Goal: Communication & Community: Answer question/provide support

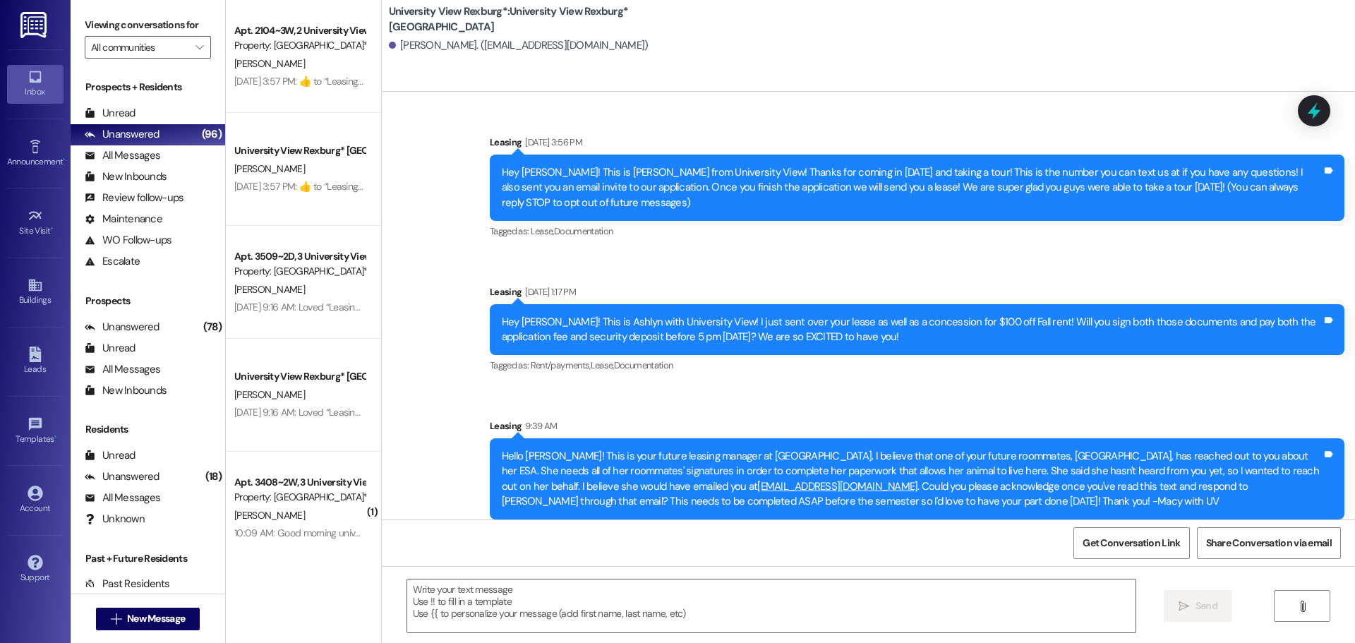
scroll to position [11, 0]
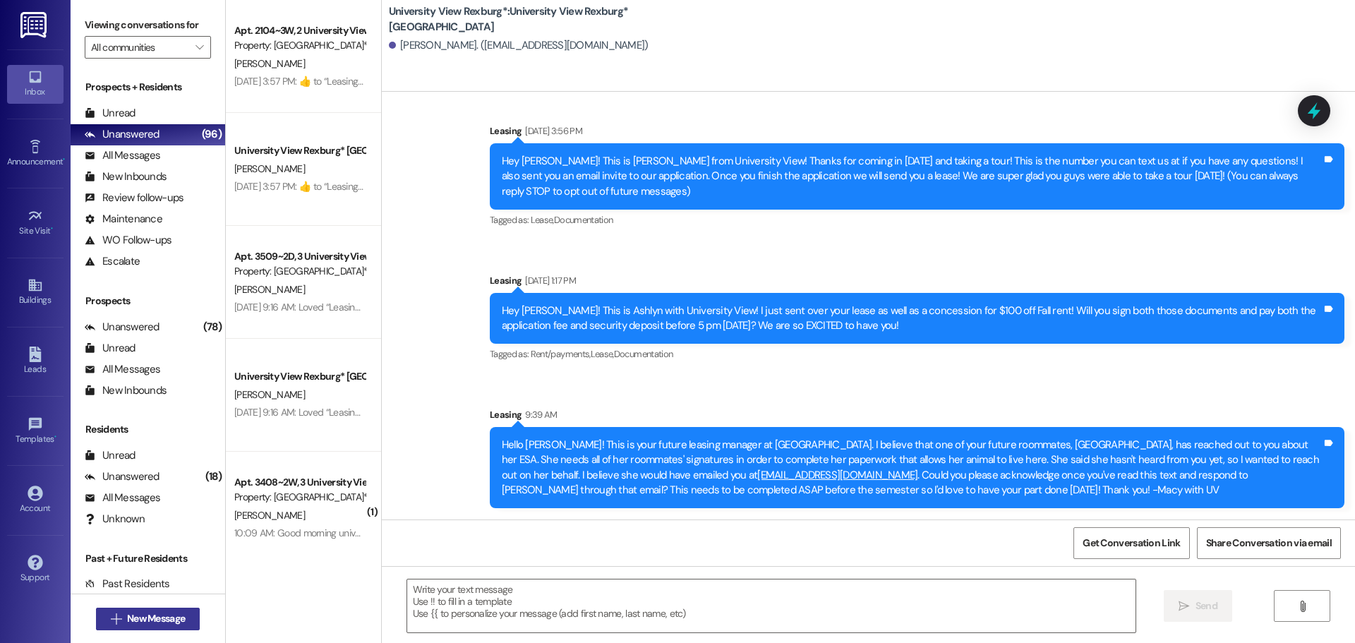
click at [145, 613] on span "New Message" at bounding box center [156, 618] width 58 height 15
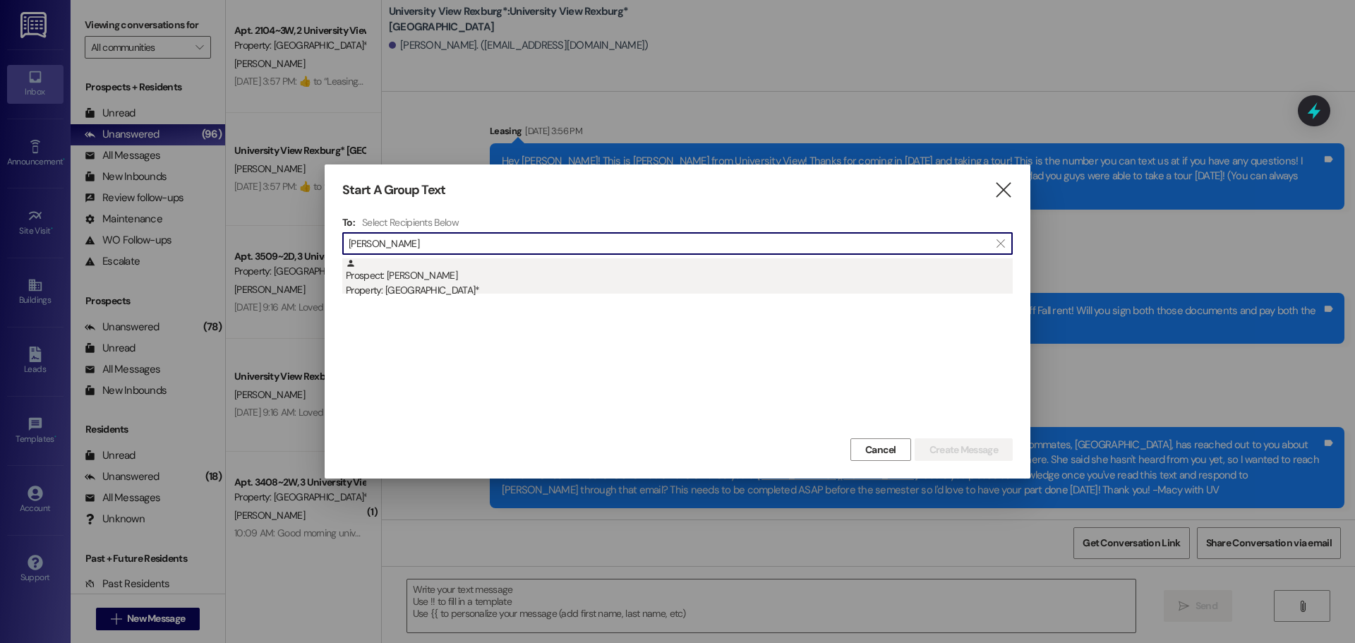
type input "[PERSON_NAME]"
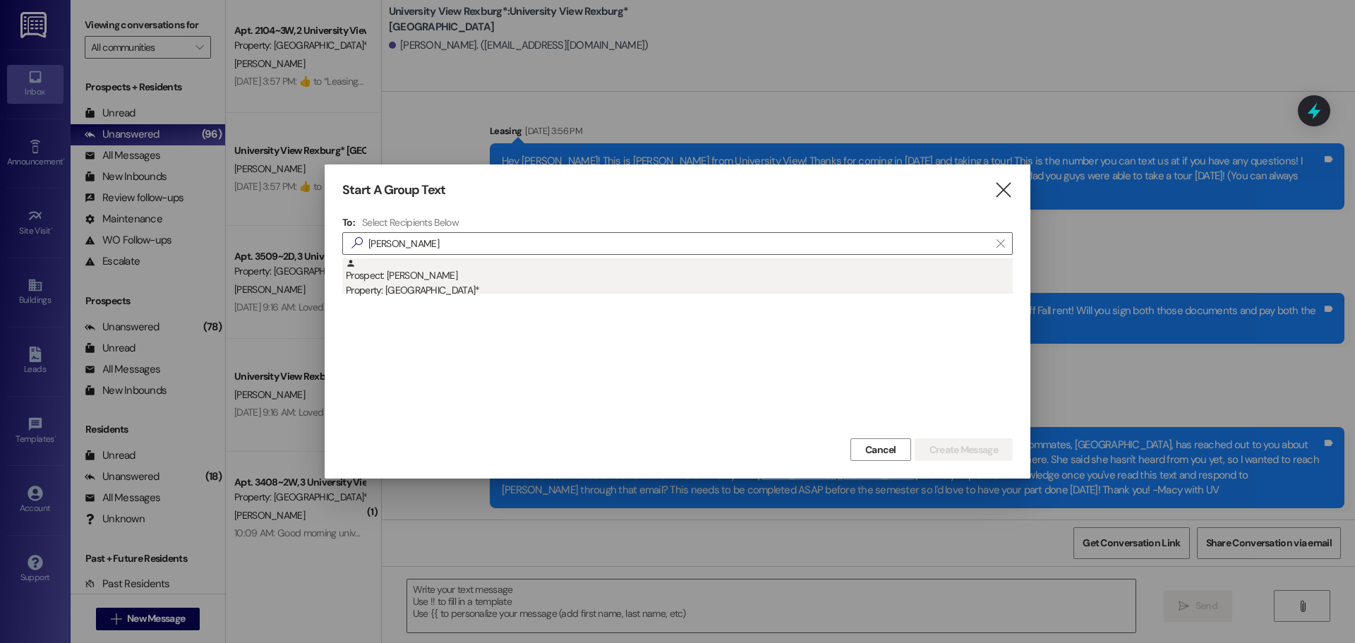
click at [521, 284] on div "Property: [GEOGRAPHIC_DATA]*" at bounding box center [679, 290] width 667 height 15
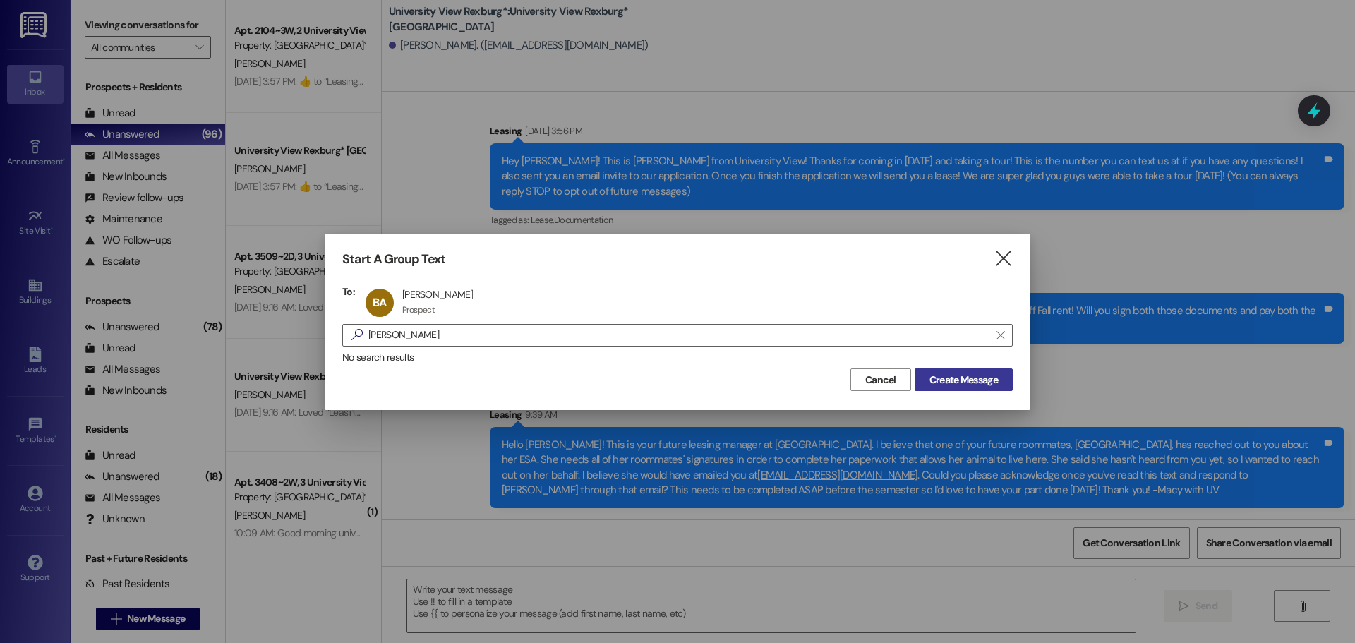
click at [968, 371] on button "Create Message" at bounding box center [964, 379] width 98 height 23
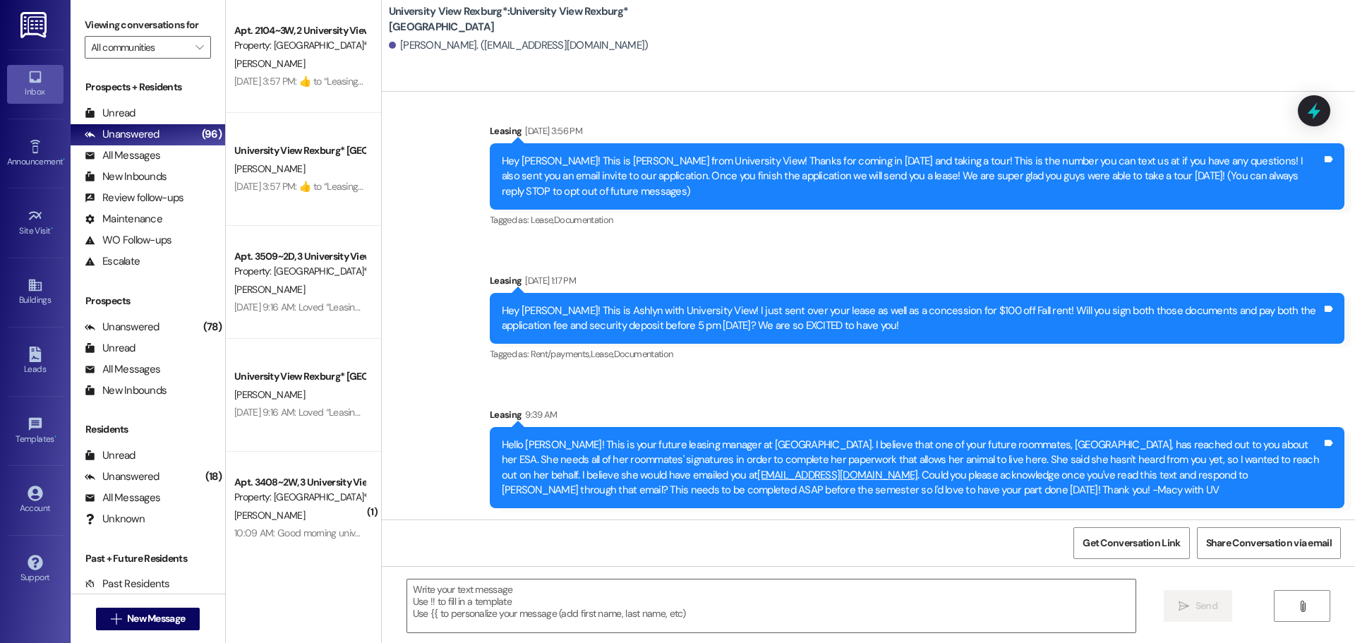
scroll to position [2, 0]
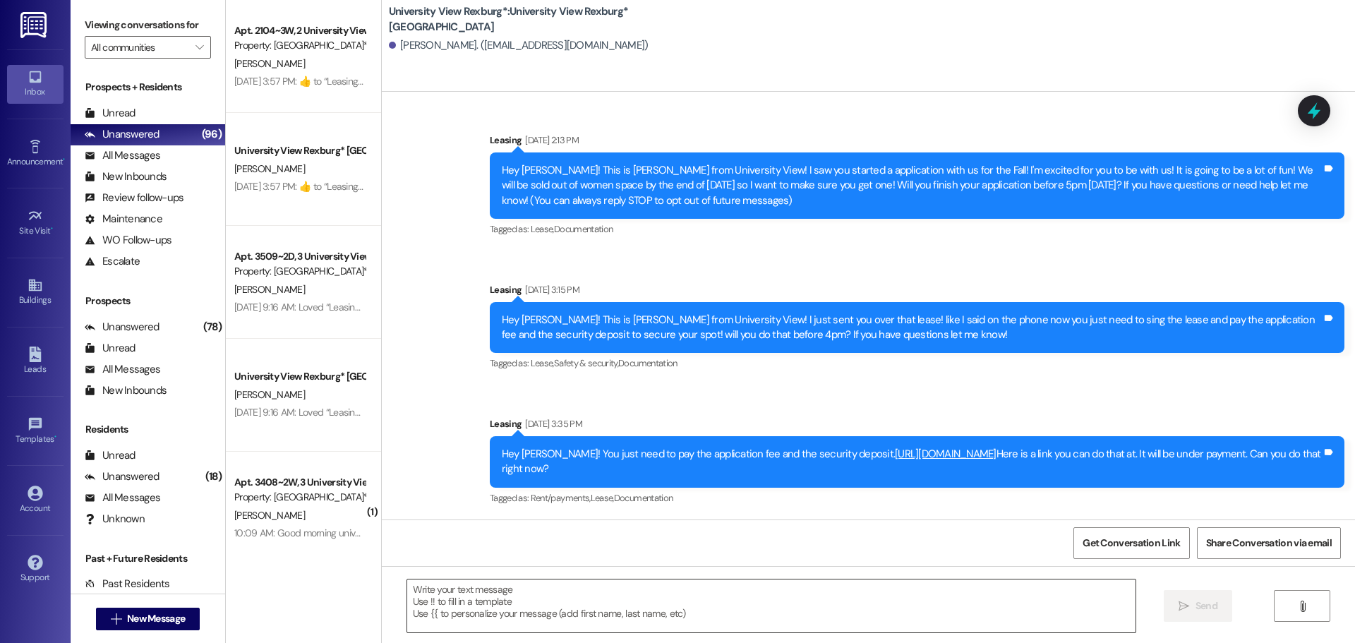
click at [601, 584] on textarea at bounding box center [771, 605] width 728 height 53
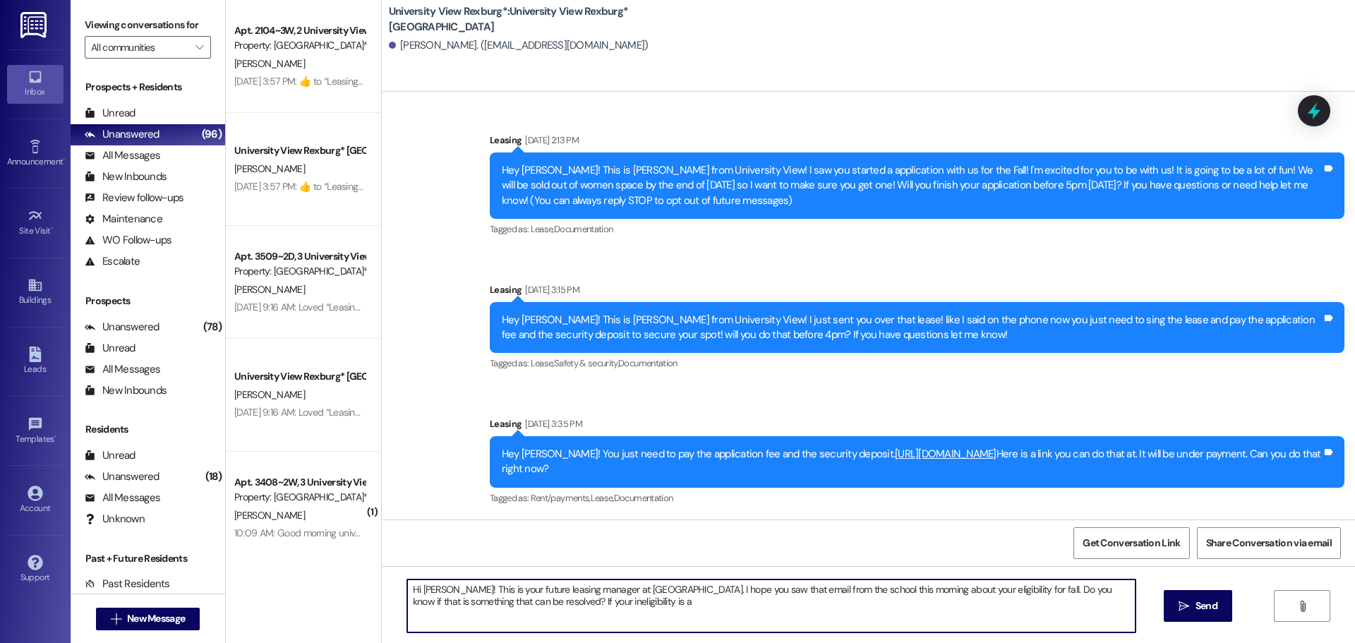
drag, startPoint x: 943, startPoint y: 627, endPoint x: 1002, endPoint y: 593, distance: 68.6
click at [1002, 593] on textarea "Hi [PERSON_NAME]! This is your future leasing manager at [GEOGRAPHIC_DATA]. I h…" at bounding box center [771, 605] width 728 height 53
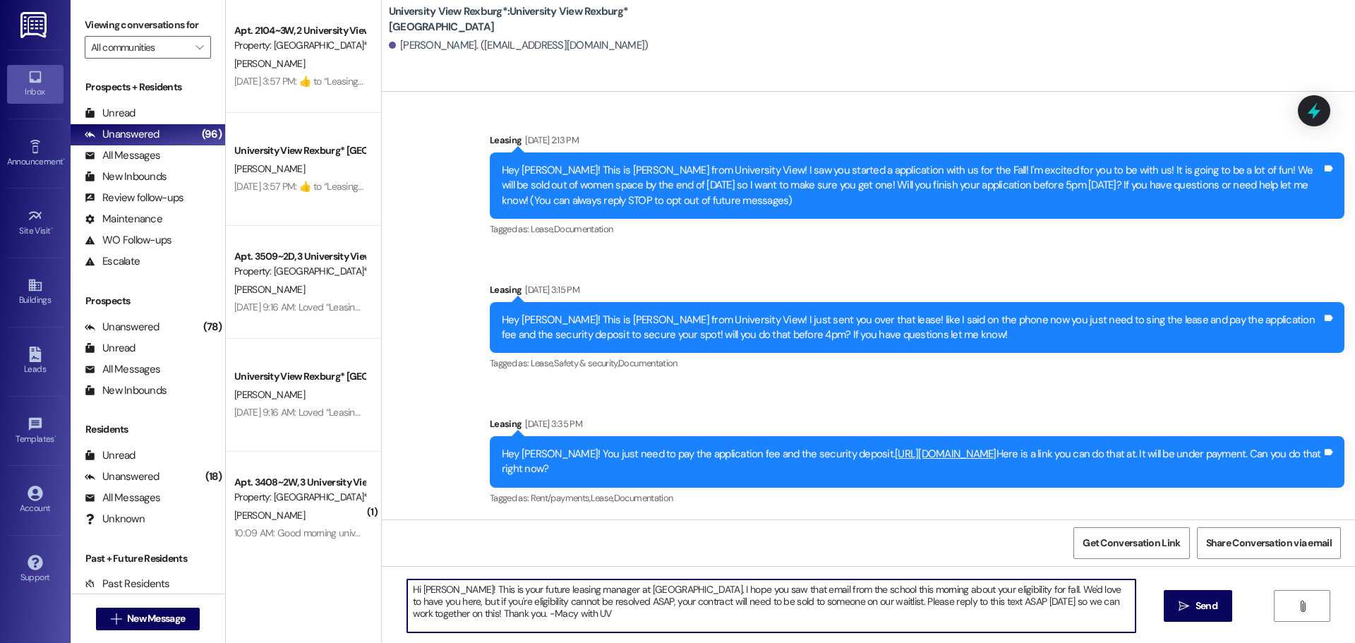
drag, startPoint x: 671, startPoint y: 615, endPoint x: 286, endPoint y: 583, distance: 386.7
click at [286, 583] on div "Apt. 2104~3W, 2 [GEOGRAPHIC_DATA] Property: [GEOGRAPHIC_DATA]* [PERSON_NAME] [D…" at bounding box center [790, 321] width 1129 height 643
type textarea "Hi [PERSON_NAME]! This is your future leasing manager at [GEOGRAPHIC_DATA]. I h…"
click at [1204, 608] on span "Send" at bounding box center [1207, 606] width 22 height 15
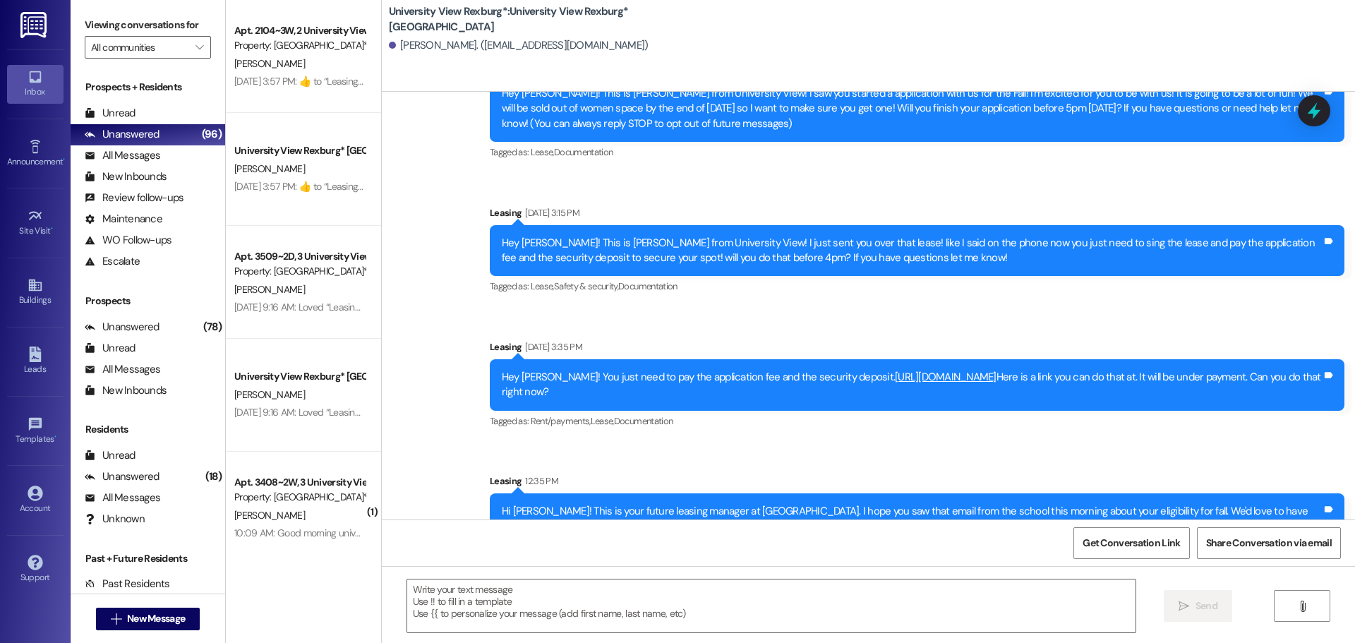
scroll to position [131, 0]
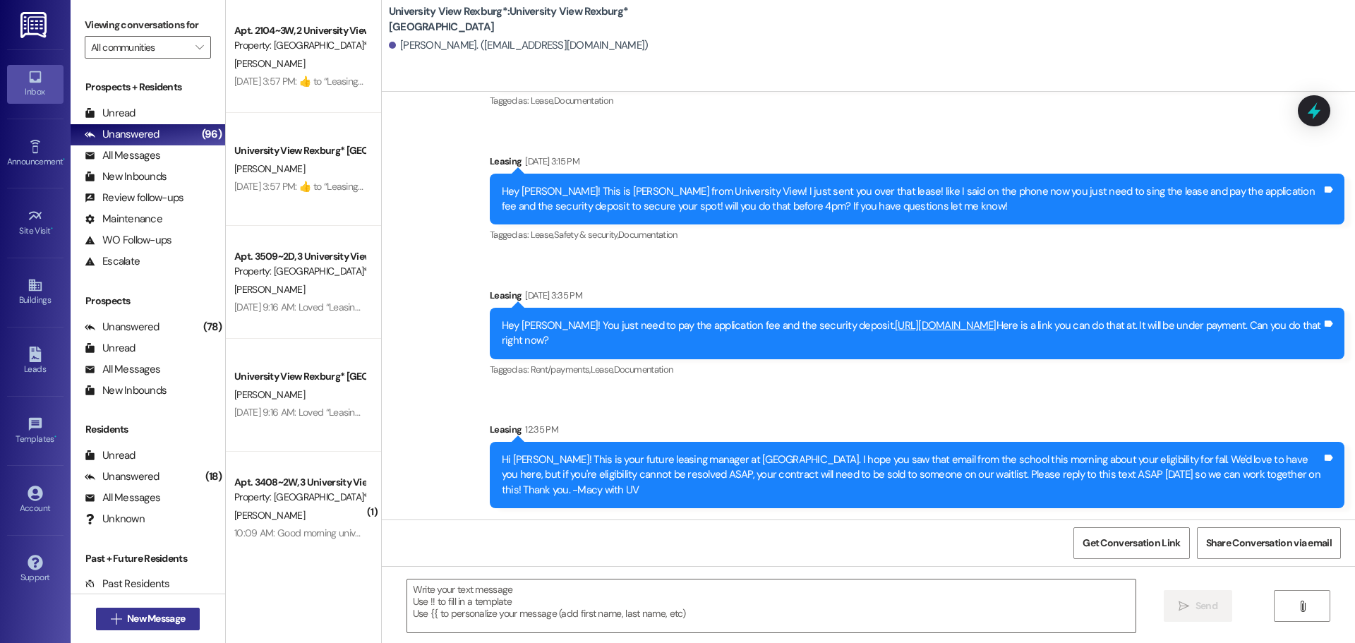
click at [159, 623] on span "New Message" at bounding box center [156, 618] width 58 height 15
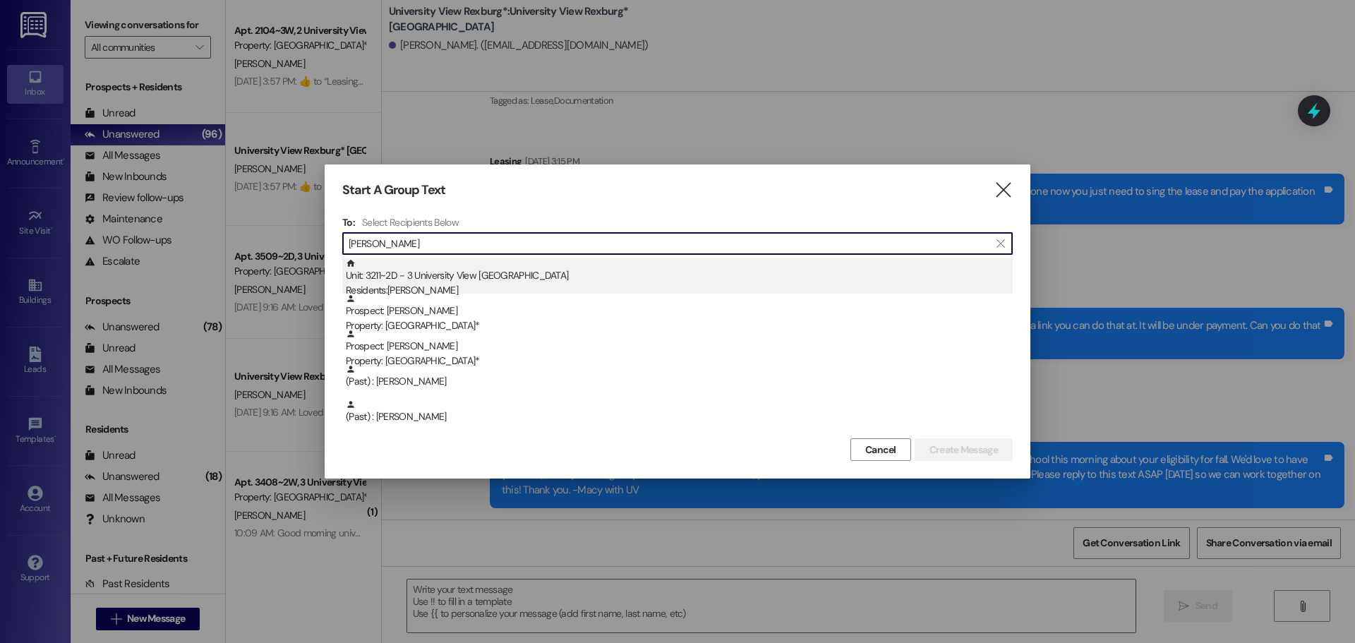
type input "[PERSON_NAME]"
click at [457, 278] on div "Unit: 3211~2D - 3 University View Rexburg Residents: [PERSON_NAME]" at bounding box center [679, 278] width 667 height 40
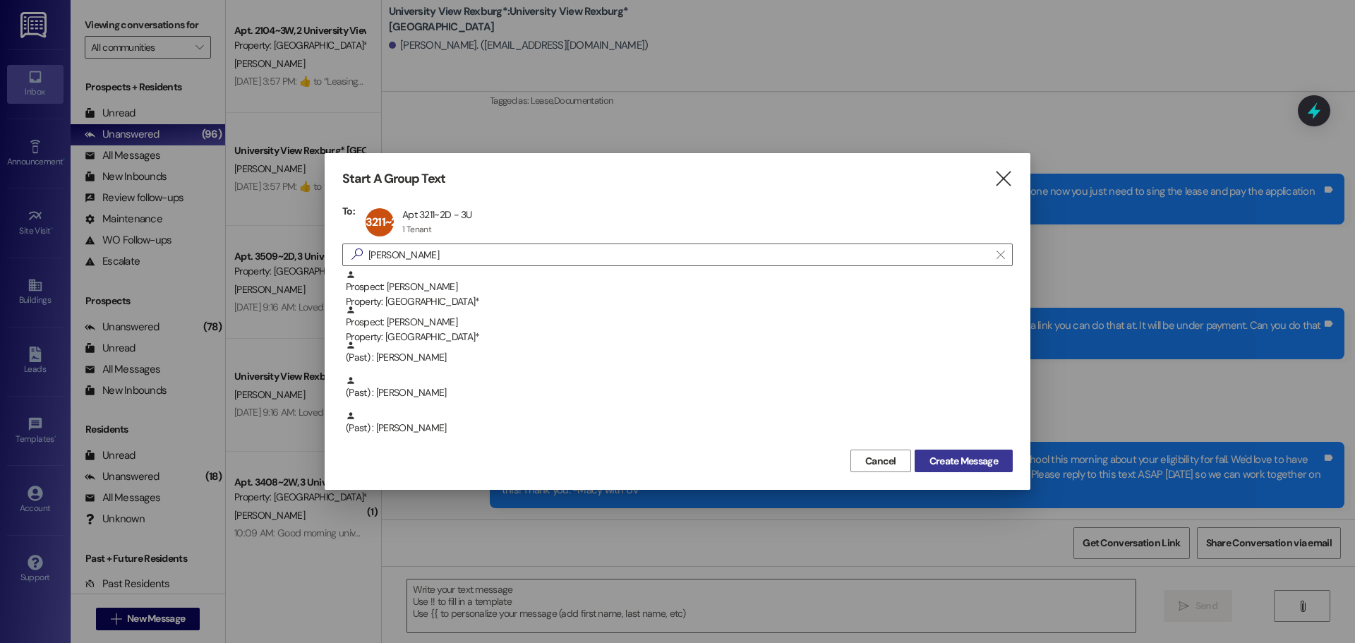
click at [963, 466] on span "Create Message" at bounding box center [964, 461] width 68 height 15
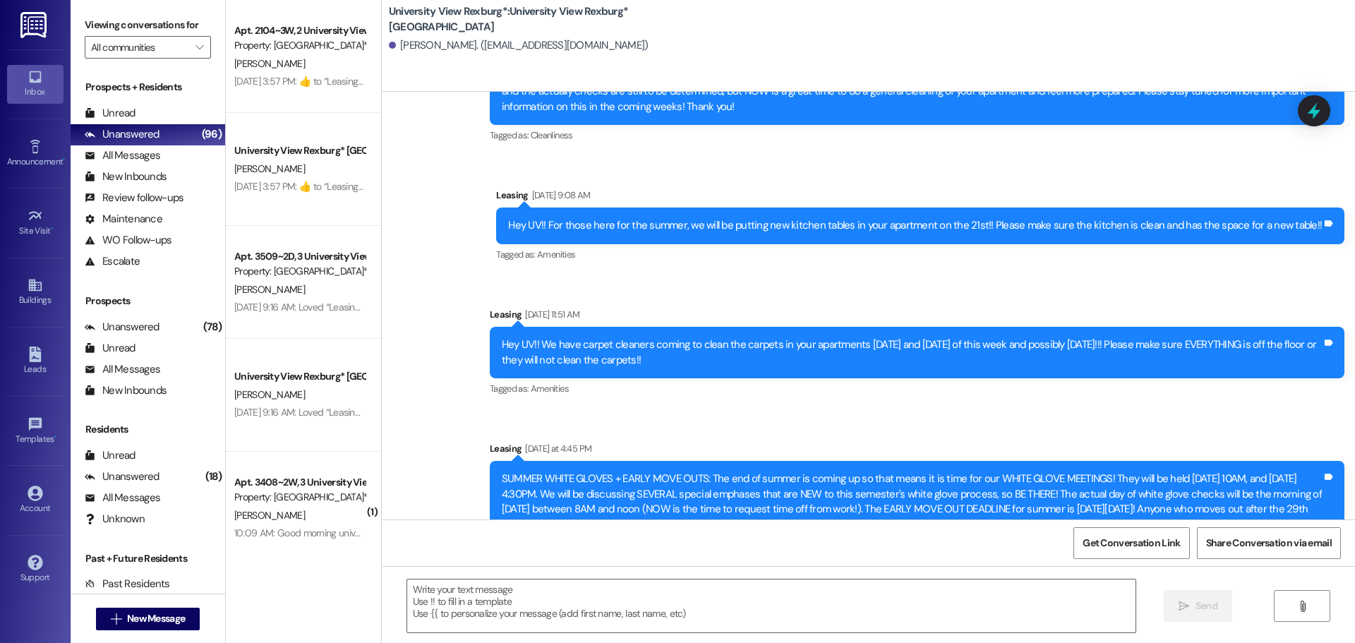
scroll to position [16349, 0]
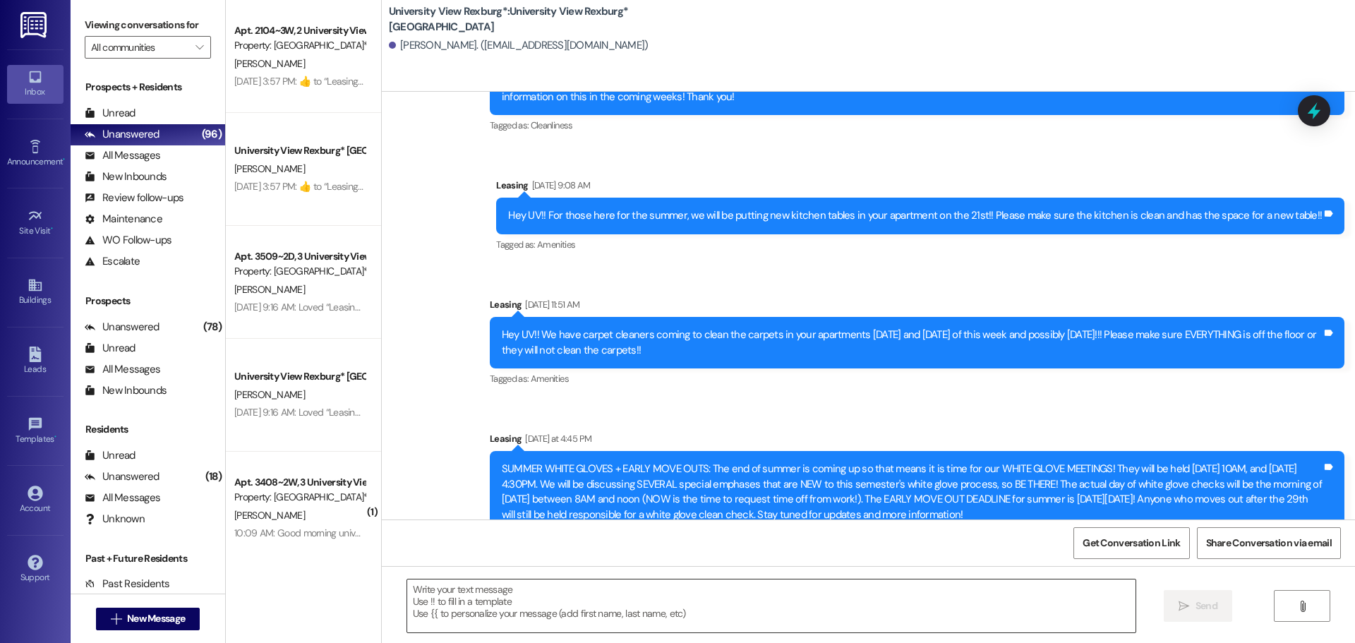
click at [601, 594] on textarea at bounding box center [771, 605] width 728 height 53
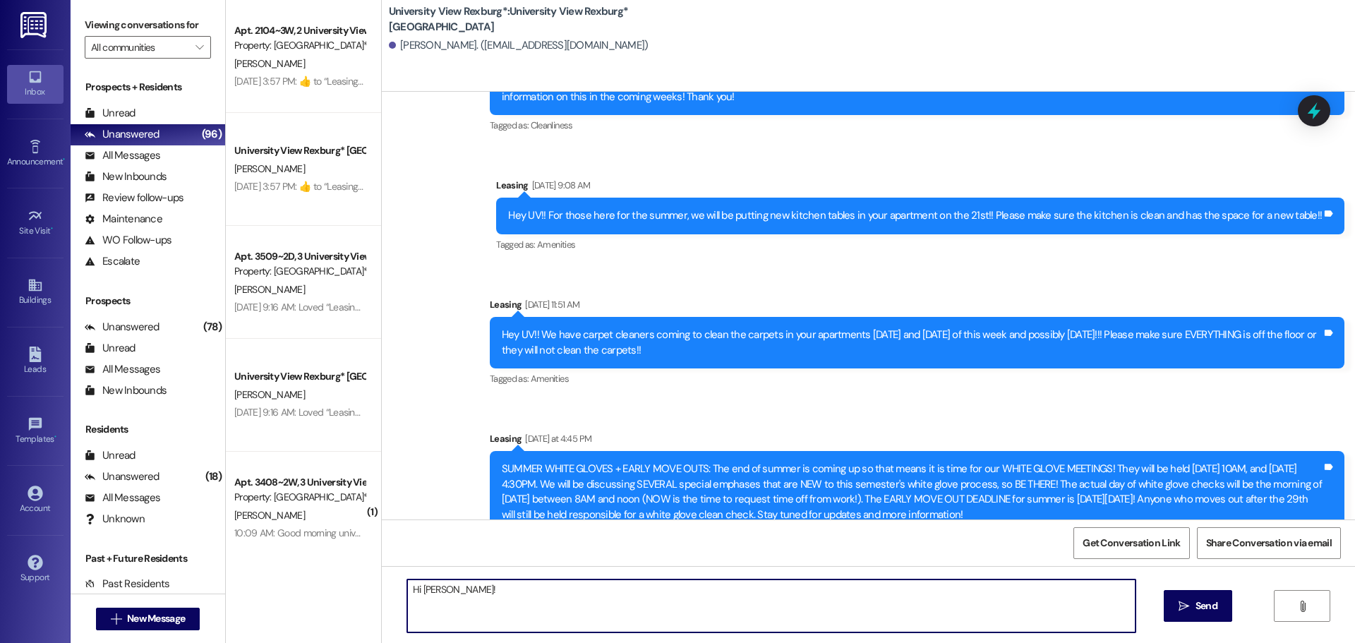
paste textarea "Hi [PERSON_NAME]! This is your future leasing manager at [GEOGRAPHIC_DATA]. I h…"
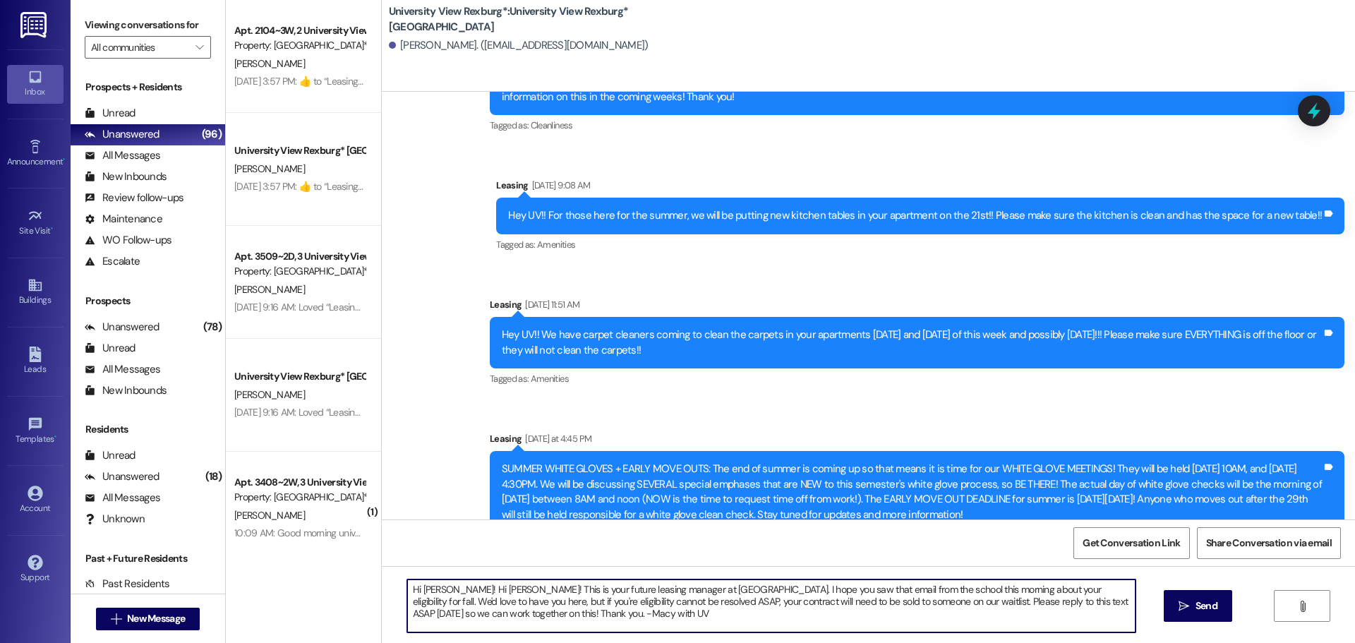
drag, startPoint x: 496, startPoint y: 586, endPoint x: 483, endPoint y: 586, distance: 12.7
click at [483, 586] on textarea "Hi [PERSON_NAME]! Hi [PERSON_NAME]! This is your future leasing manager at [GEO…" at bounding box center [771, 605] width 728 height 53
drag, startPoint x: 716, startPoint y: 591, endPoint x: 453, endPoint y: 591, distance: 262.6
click at [453, 591] on textarea "Hi [PERSON_NAME]! Hi [PERSON_NAME]! This is your future leasing manager at [GEO…" at bounding box center [771, 605] width 728 height 53
drag, startPoint x: 630, startPoint y: 603, endPoint x: 518, endPoint y: 610, distance: 111.7
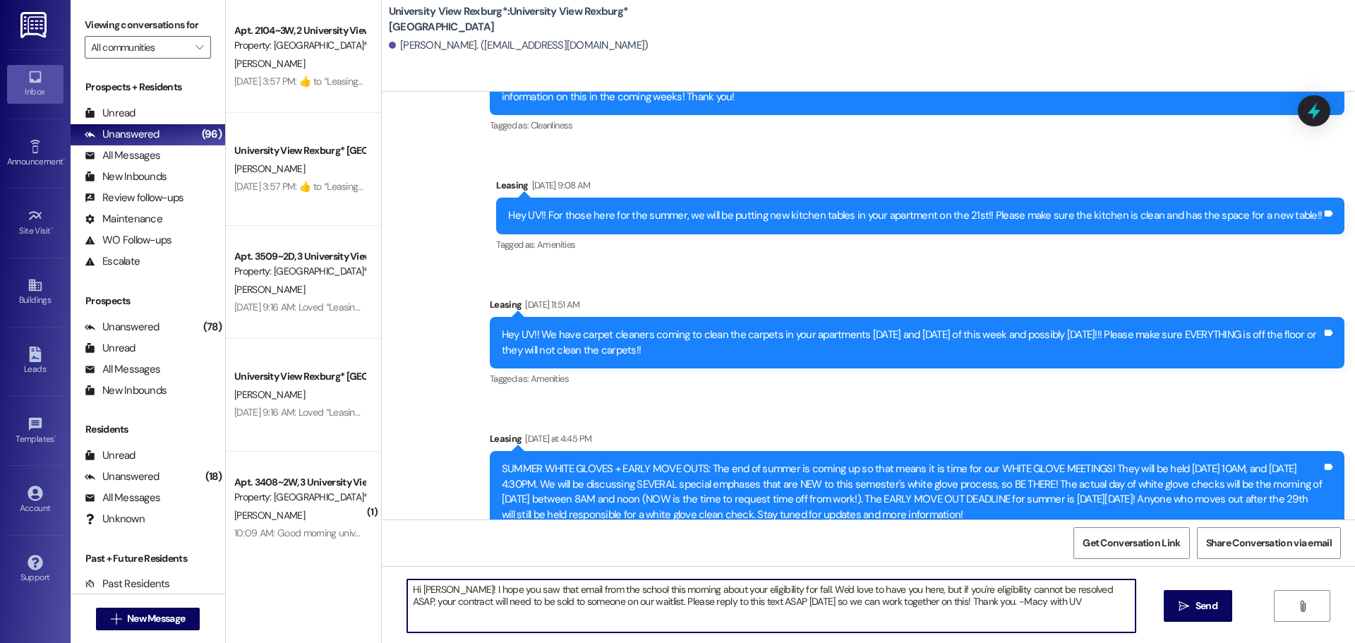
click at [518, 610] on textarea "Hi [PERSON_NAME]! I hope you saw that email from the school this morning about …" at bounding box center [771, 605] width 728 height 53
type textarea "Hi [PERSON_NAME]! I hope you saw that email from the school this morning about …"
click at [1199, 607] on span "Send" at bounding box center [1207, 606] width 22 height 15
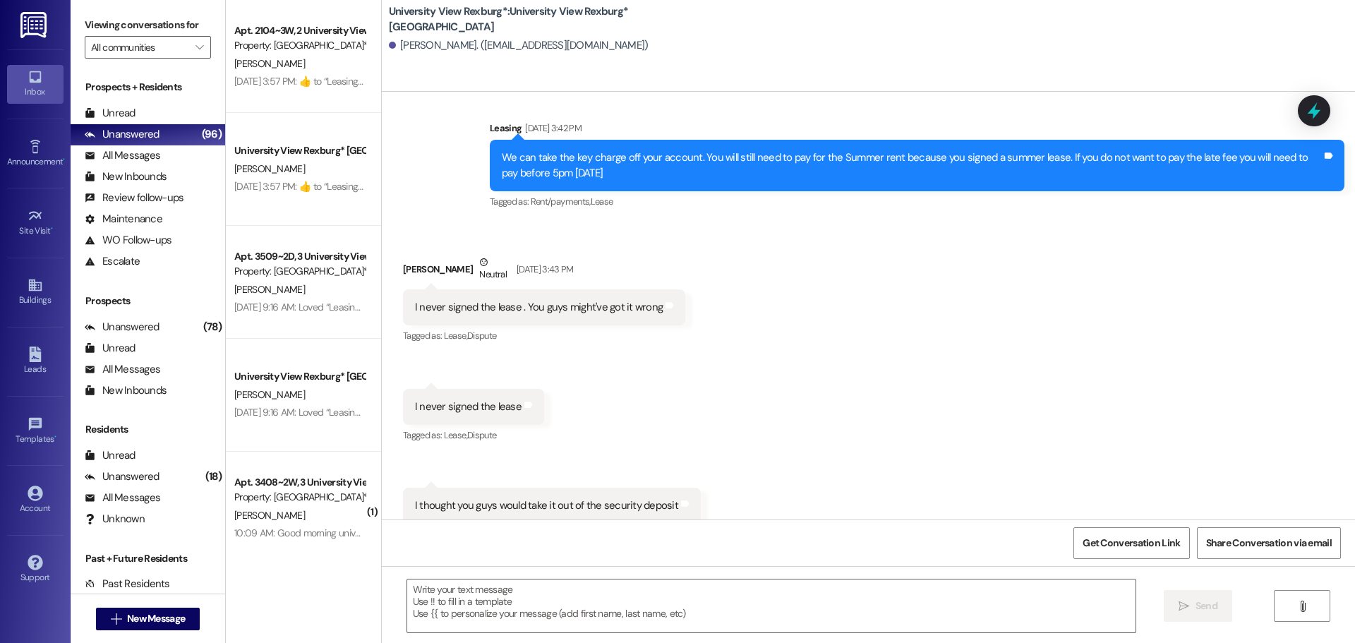
scroll to position [15632, 0]
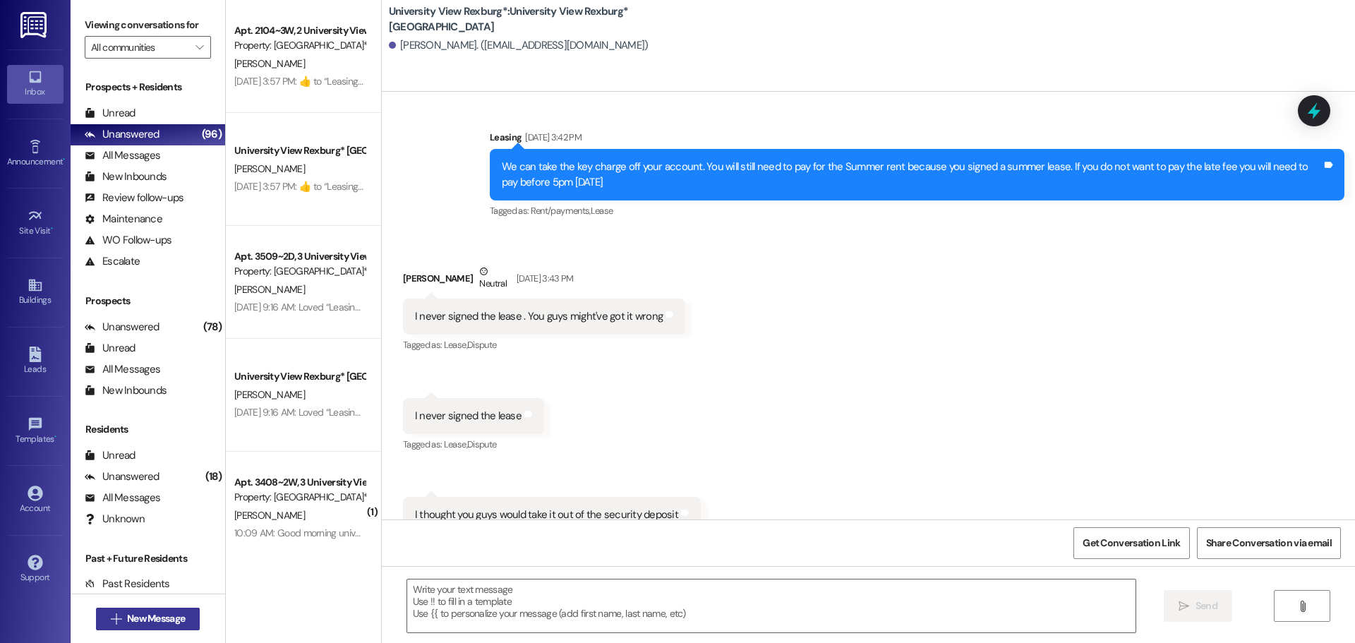
click at [166, 608] on button " New Message" at bounding box center [148, 619] width 104 height 23
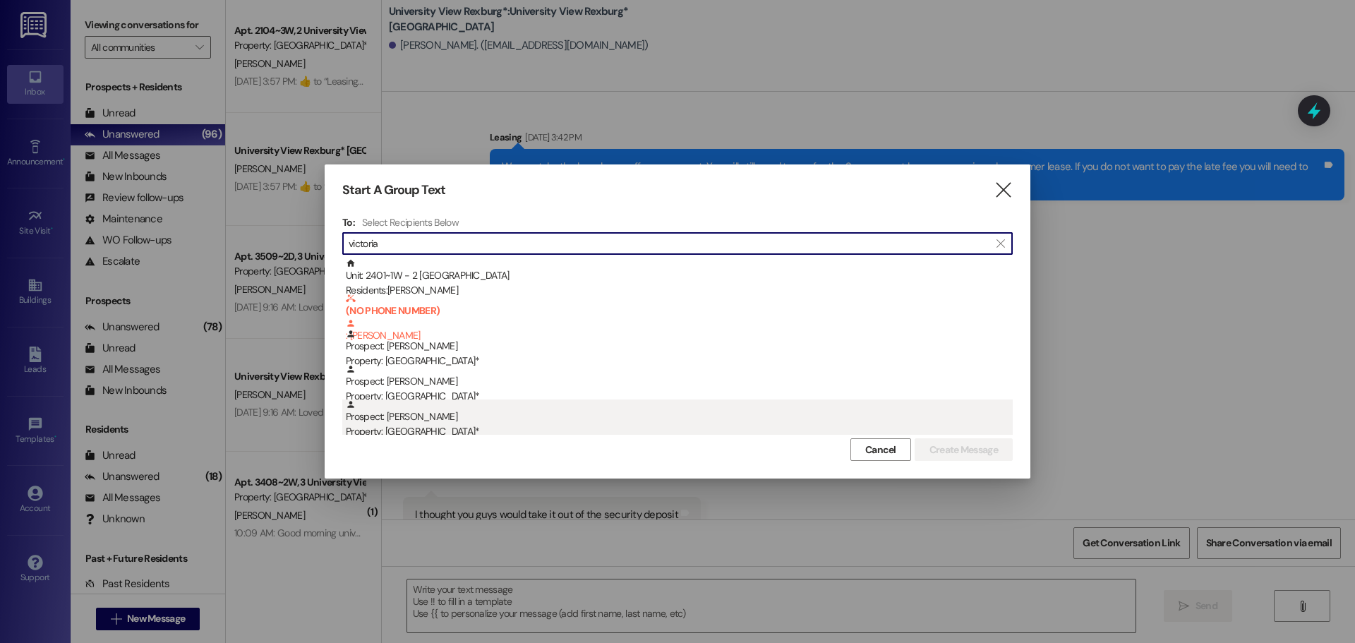
type input "victoria"
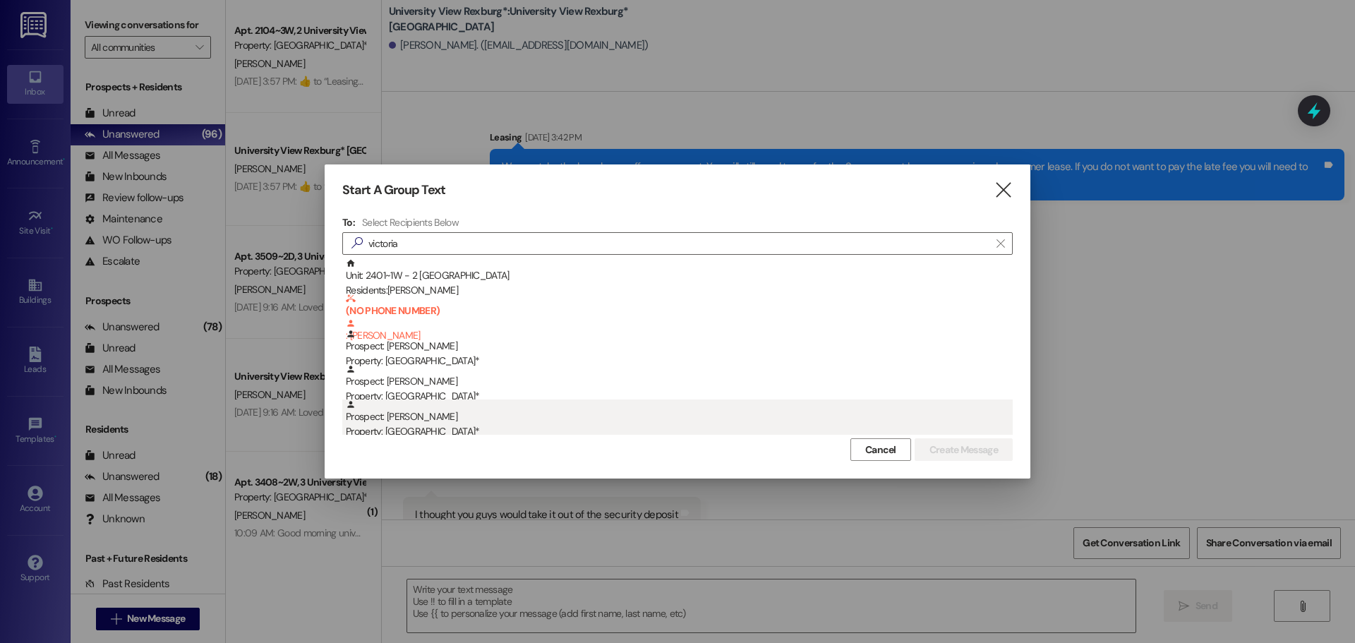
click at [603, 422] on div "Prospect: [PERSON_NAME] Property: University View Rexburg*" at bounding box center [679, 419] width 667 height 40
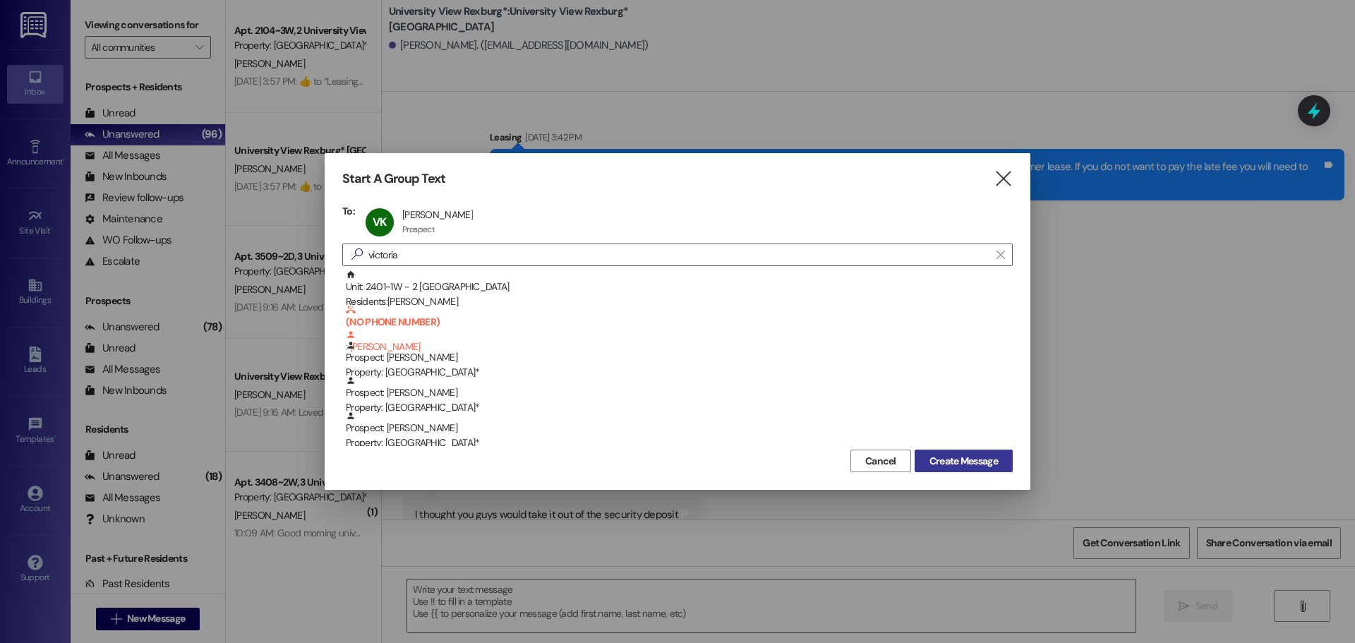
click at [966, 458] on span "Create Message" at bounding box center [964, 461] width 68 height 15
click at [970, 465] on span "Create Message" at bounding box center [964, 461] width 68 height 15
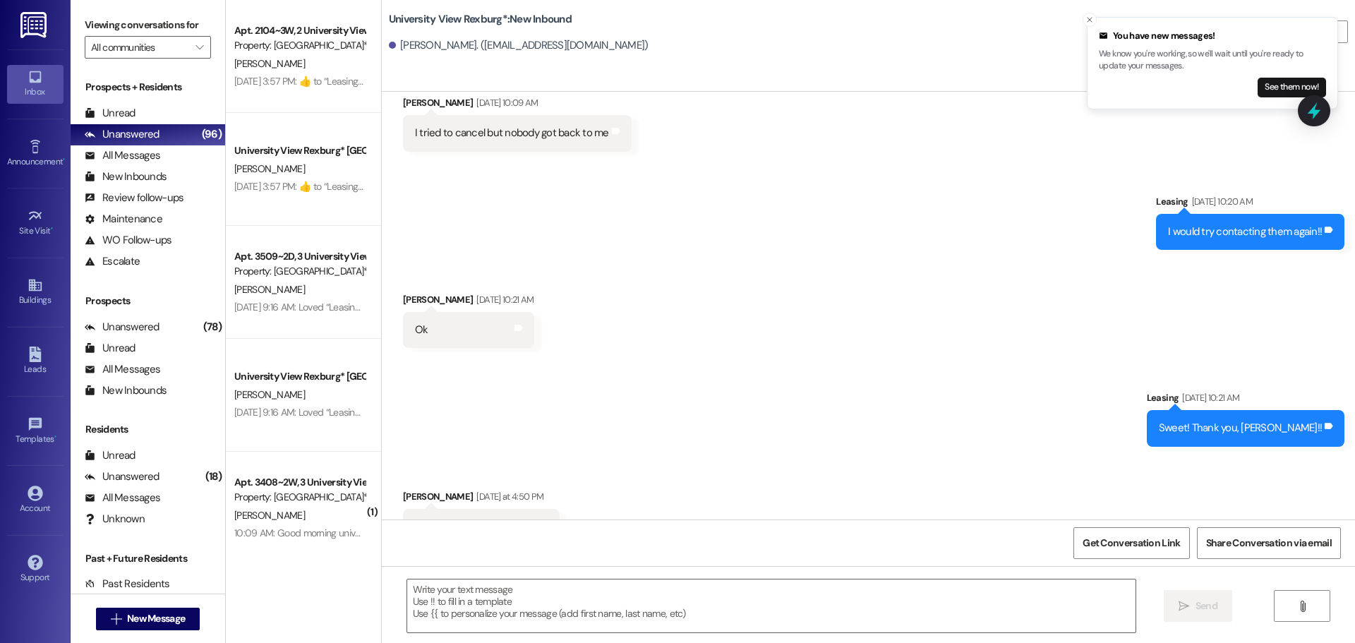
scroll to position [2962, 0]
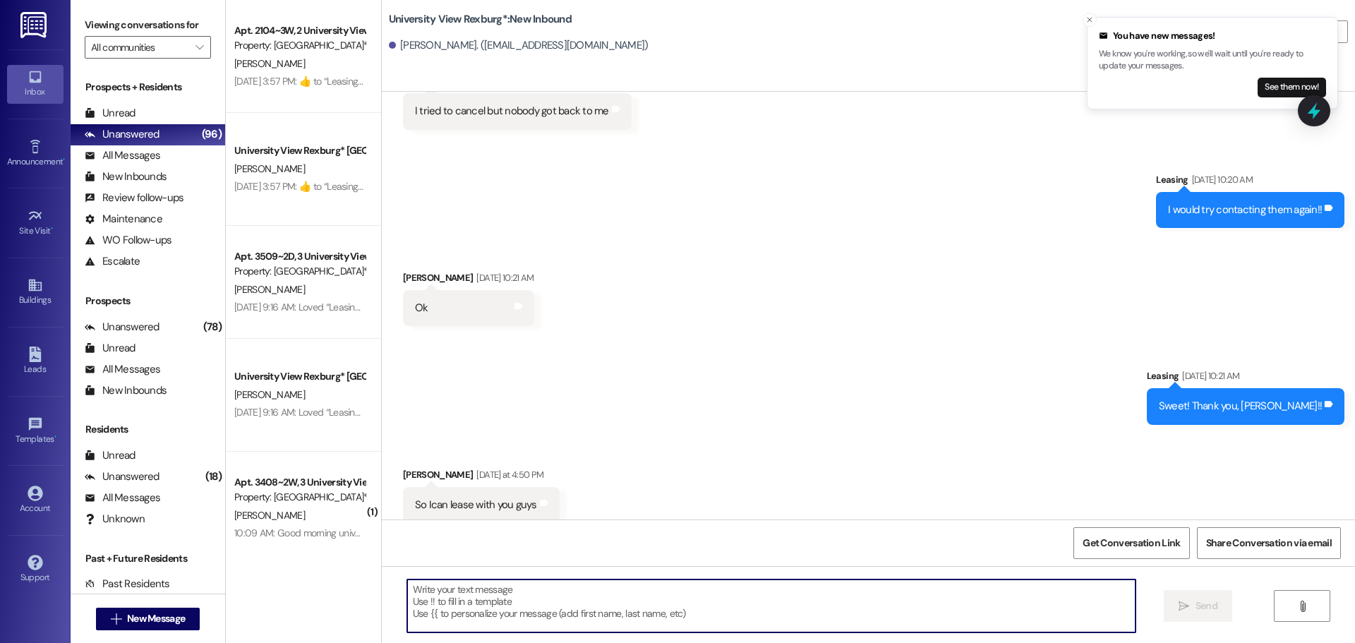
click at [574, 589] on textarea at bounding box center [771, 605] width 728 height 53
type textarea "Hi [PERSON_NAME],Have you had any luck"
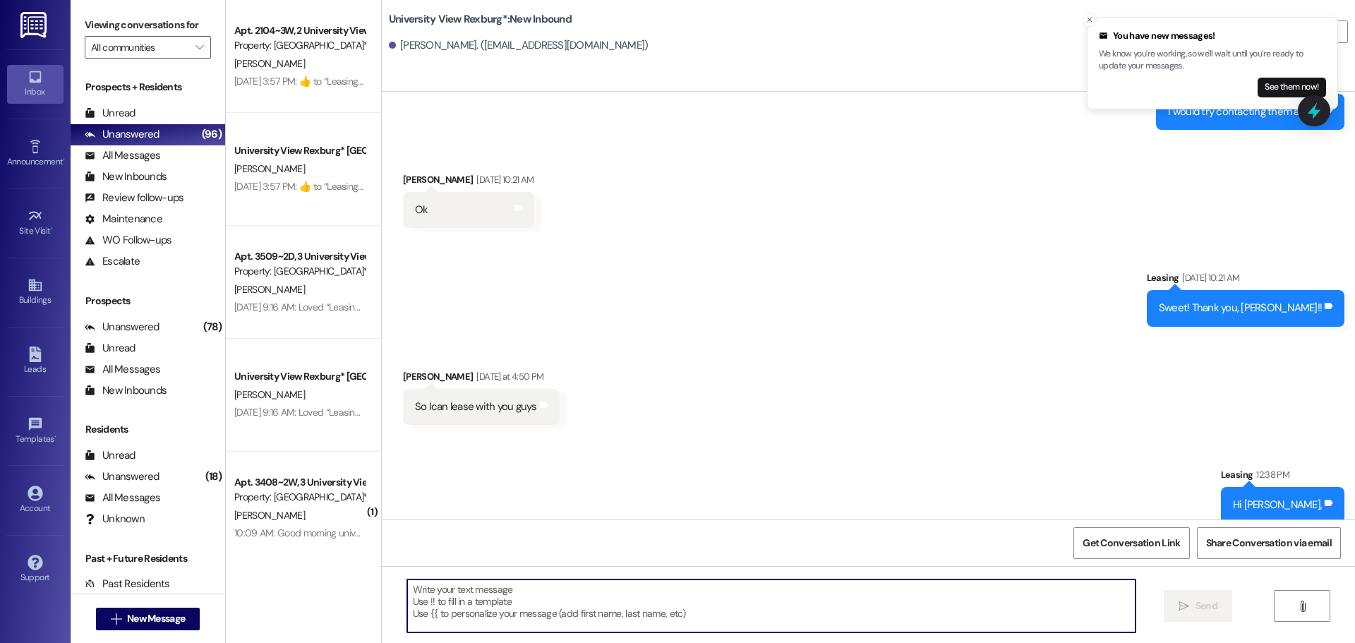
click at [734, 606] on textarea at bounding box center [771, 605] width 728 height 53
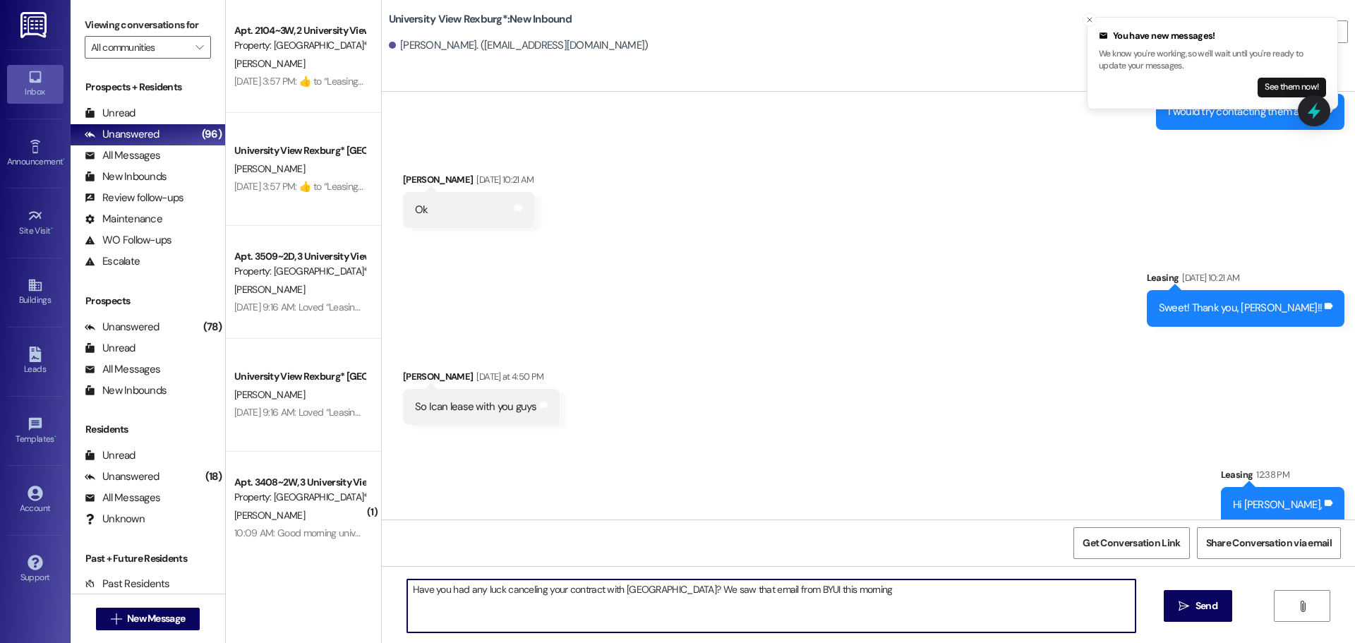
type textarea "Have you had any luck canceling your contract with [GEOGRAPHIC_DATA]? We saw th…"
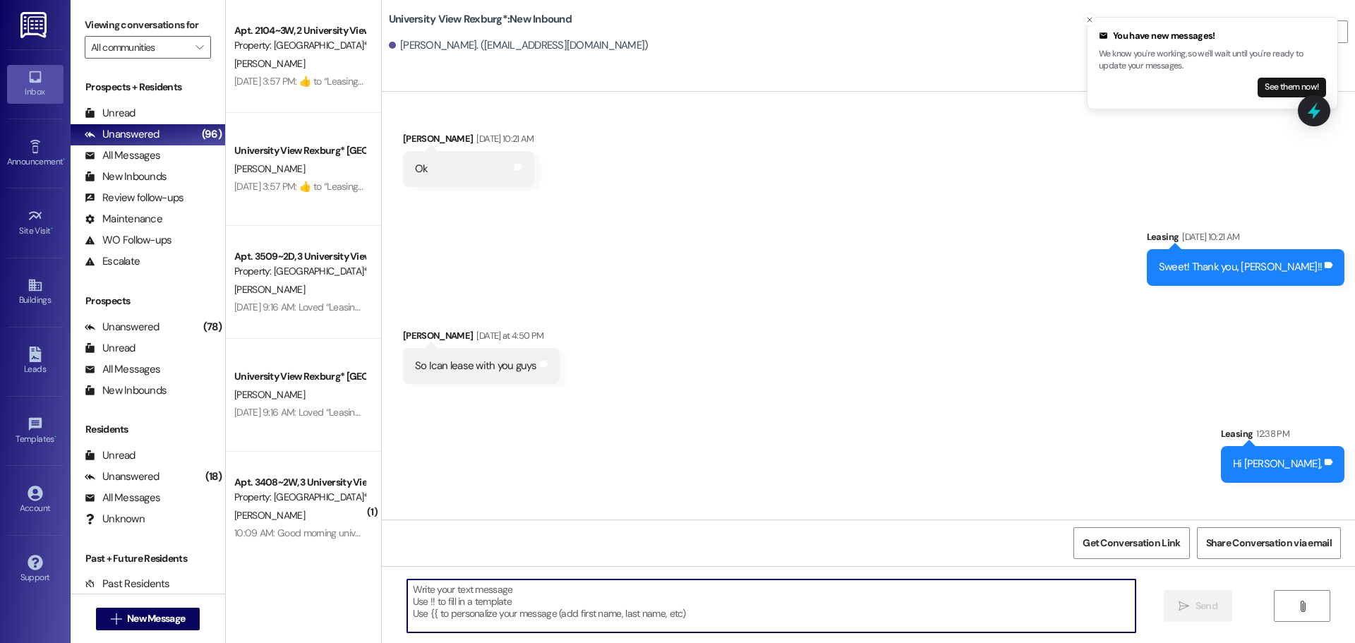
scroll to position [3158, 0]
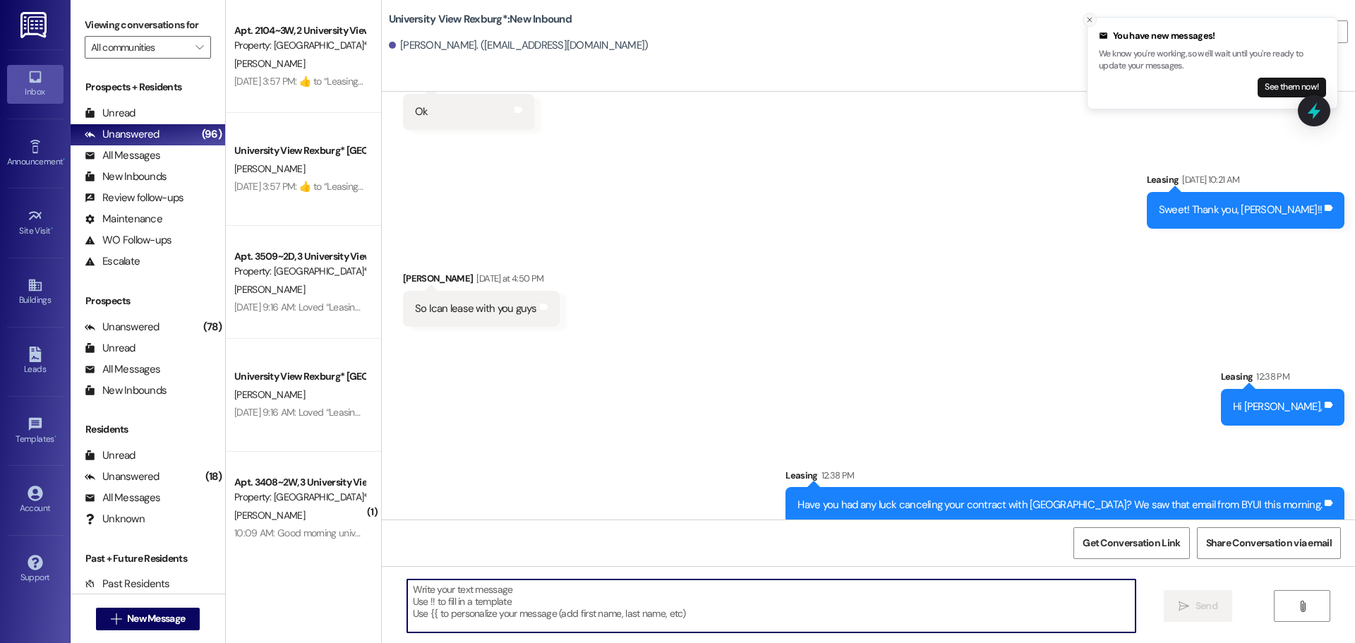
click at [1090, 20] on icon "Close toast" at bounding box center [1090, 20] width 8 height 8
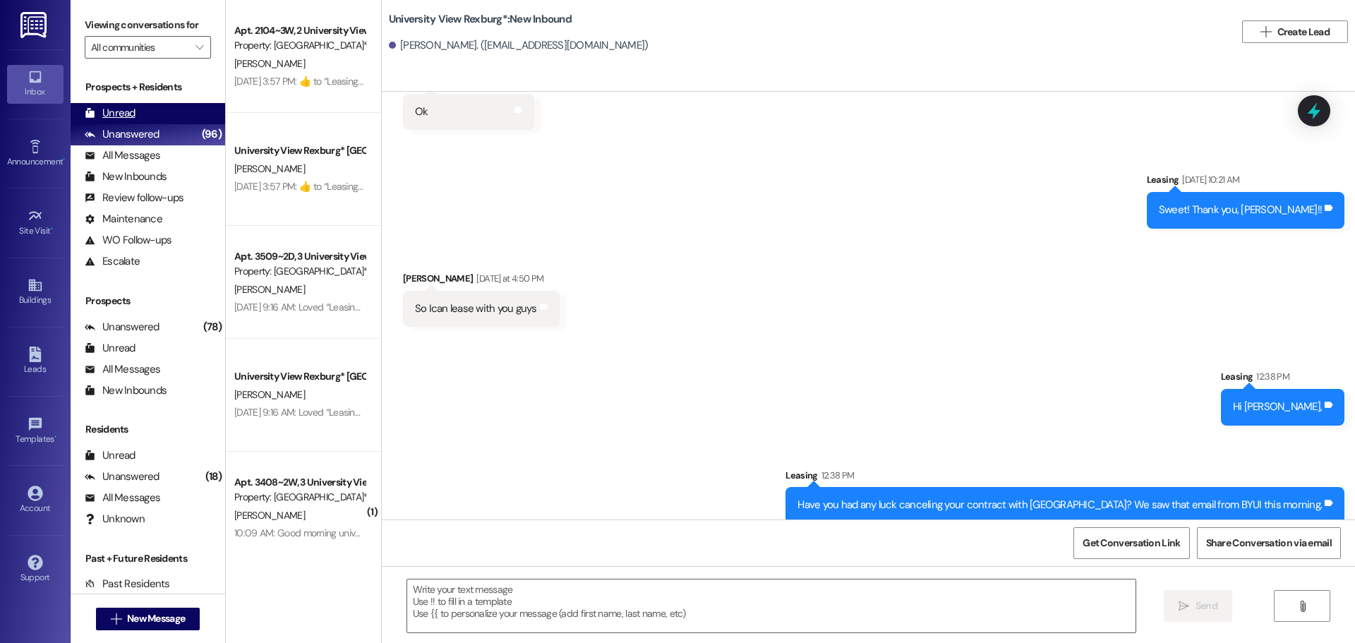
click at [138, 108] on div "Unread (0)" at bounding box center [148, 113] width 155 height 21
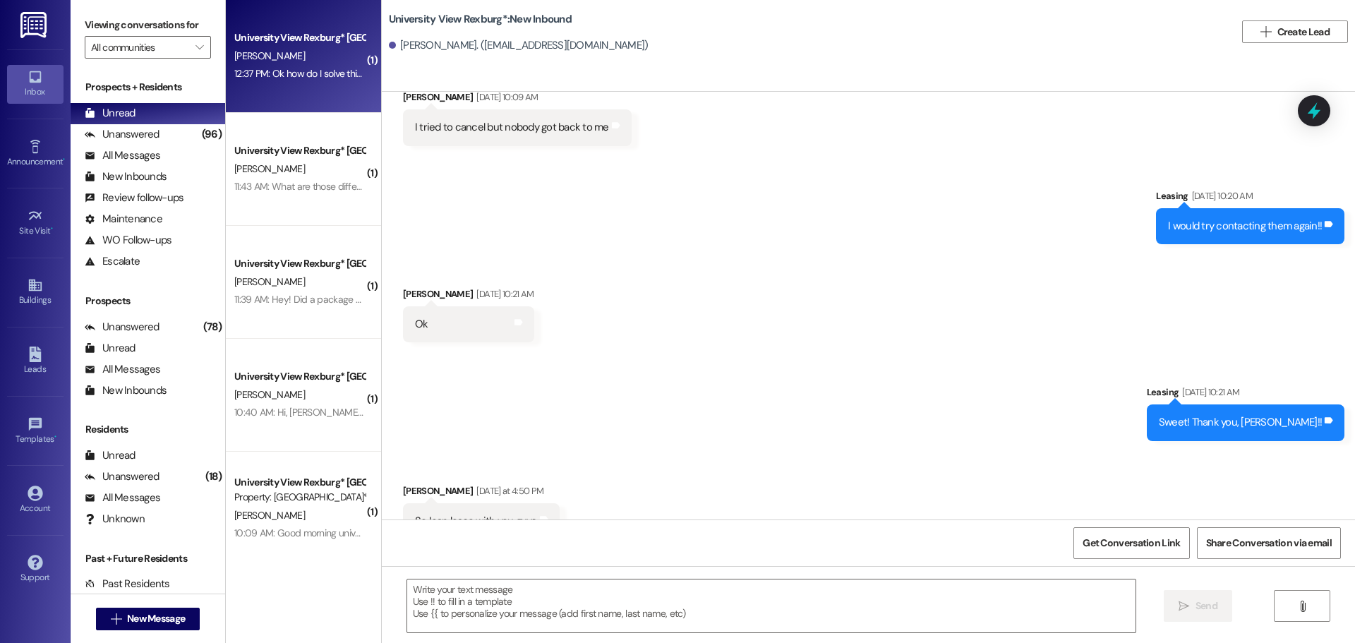
scroll to position [2962, 0]
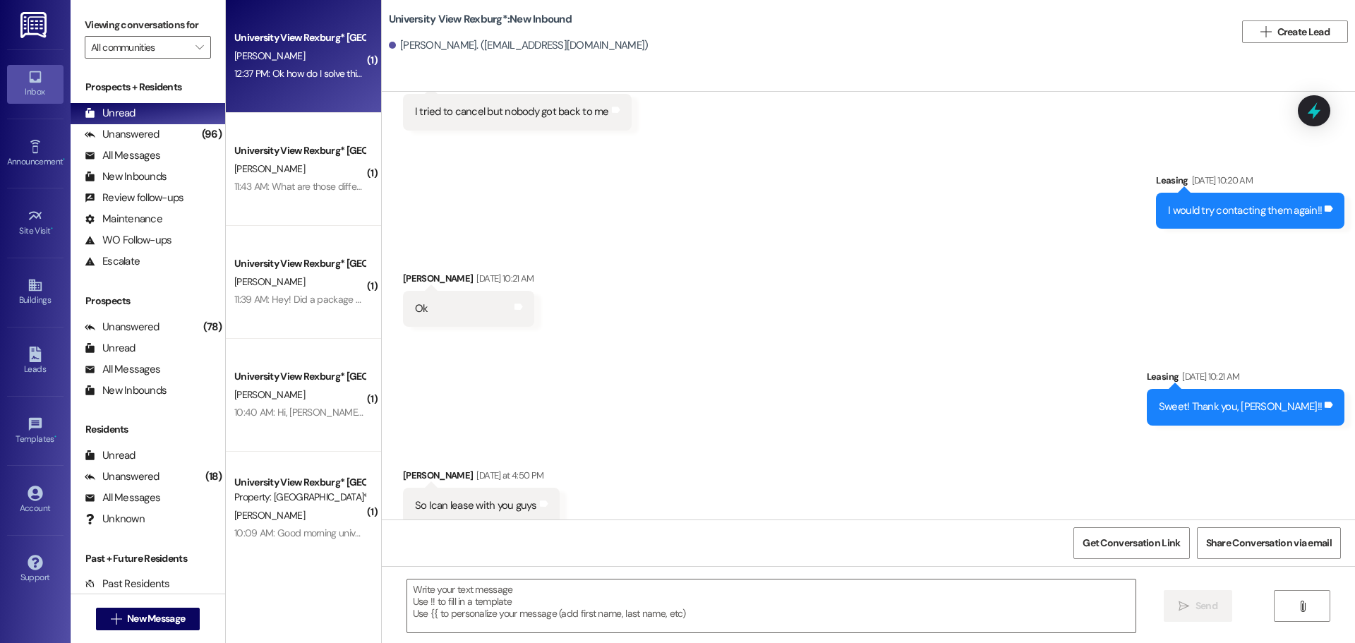
click at [291, 73] on div "12:37 PM: Ok how do I solve this? 12:37 PM: Ok how do I solve this?" at bounding box center [299, 73] width 131 height 13
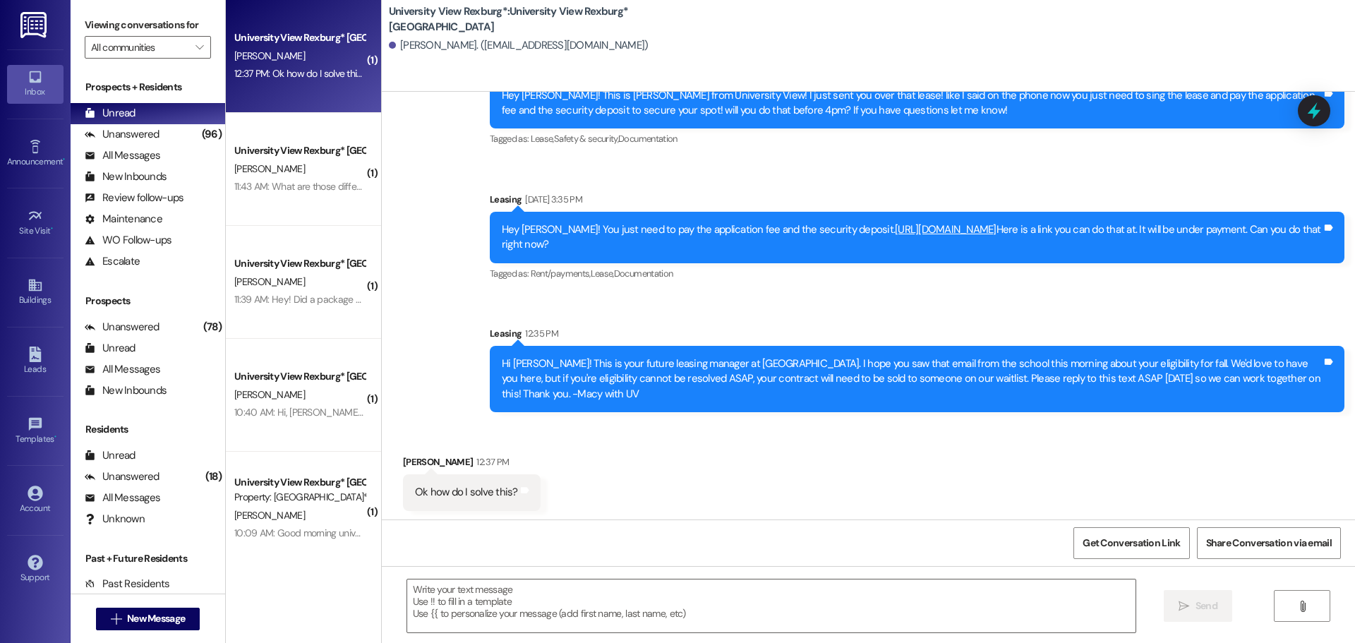
scroll to position [229, 0]
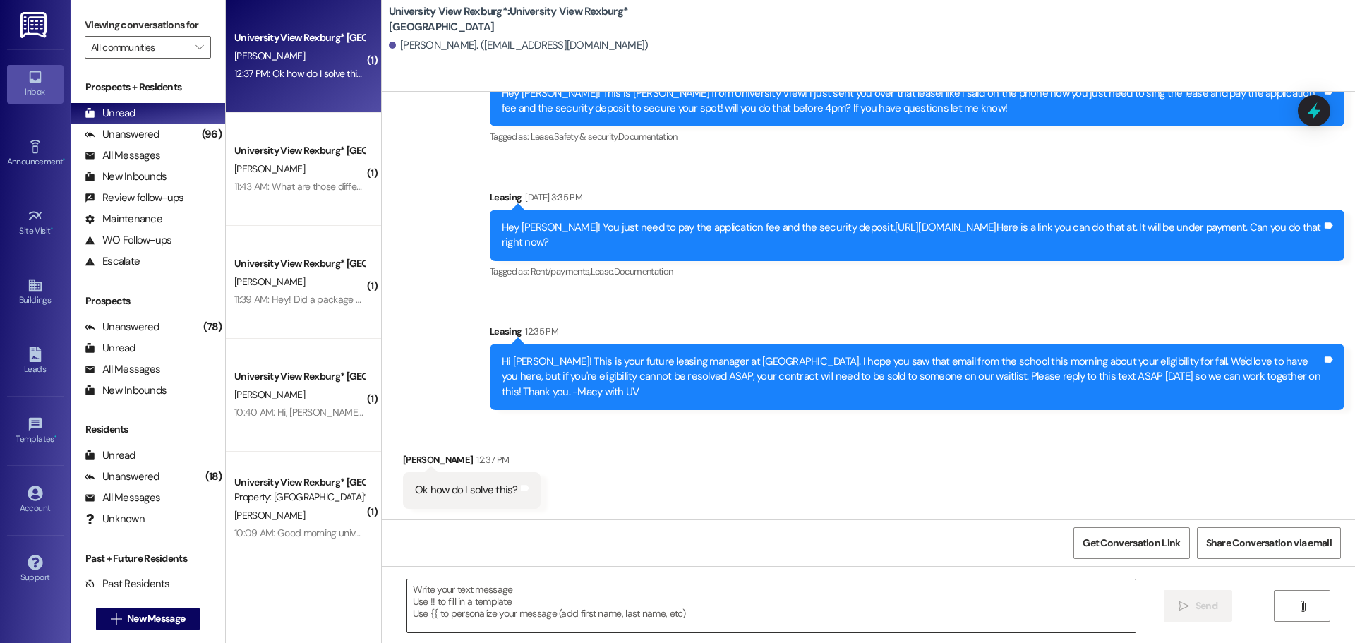
click at [757, 579] on textarea at bounding box center [771, 605] width 728 height 53
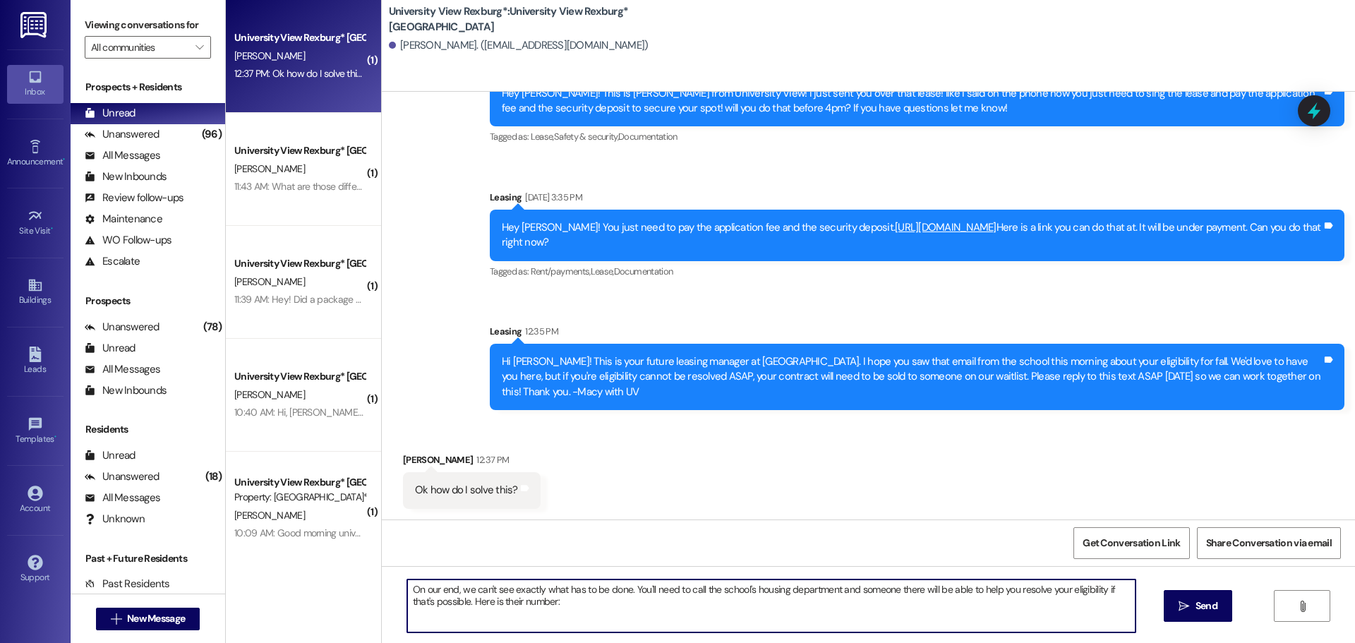
click at [620, 613] on textarea "On our end, we can't see exactly what has to be done. You'll need to call the s…" at bounding box center [771, 605] width 728 height 53
paste textarea "[PHONE_NUMBER]"
type textarea "On our end, we can't see exactly what has to be done. You'll need to call the s…"
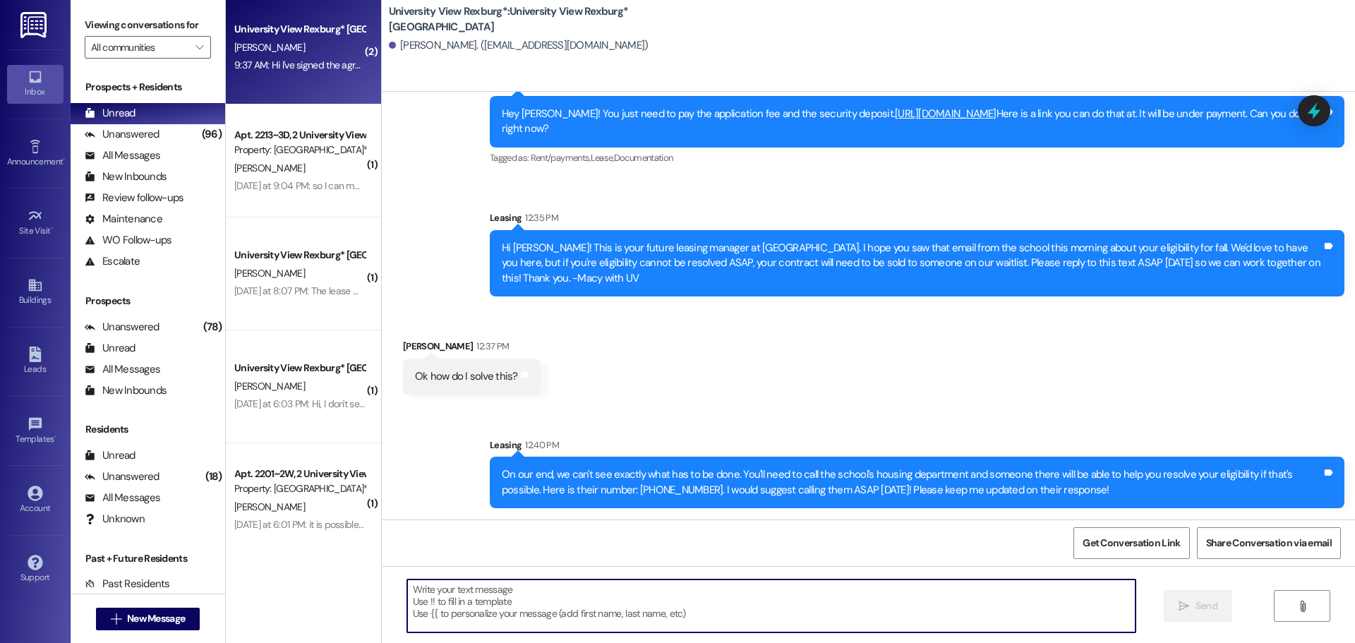
scroll to position [699, 0]
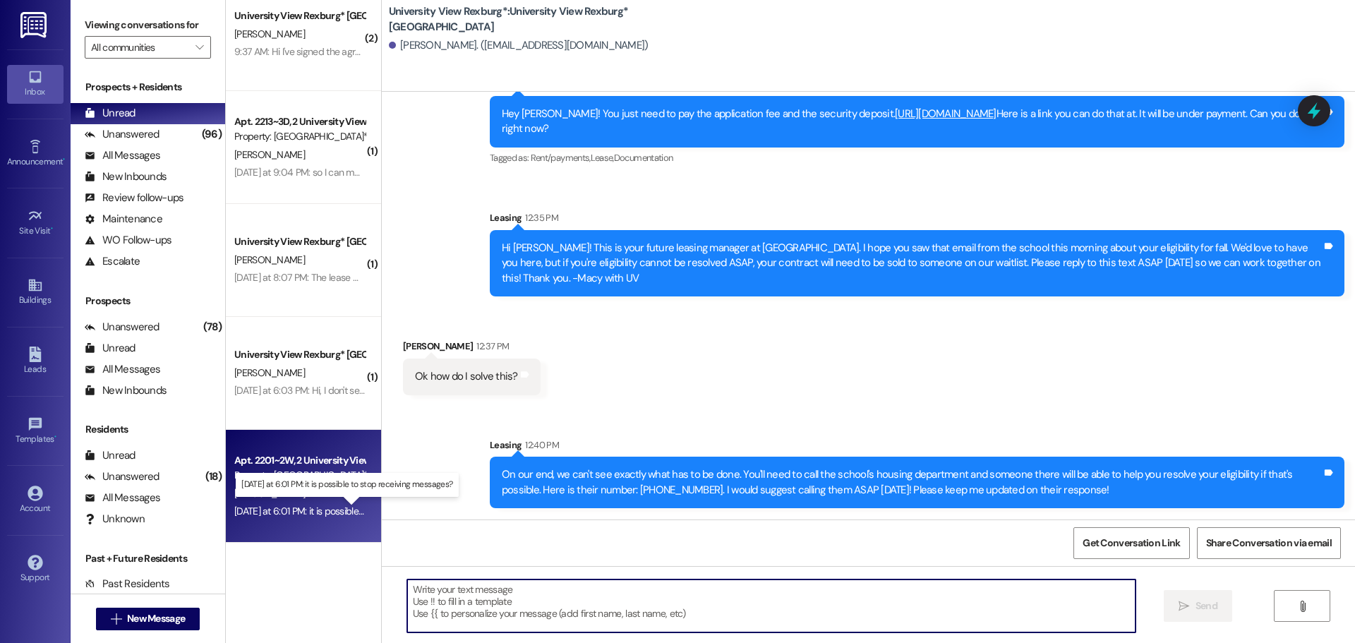
click at [304, 511] on div "[DATE] at 6:01 PM: it is possible to stop receiving messages? [DATE] at 6:01 PM…" at bounding box center [355, 511] width 243 height 13
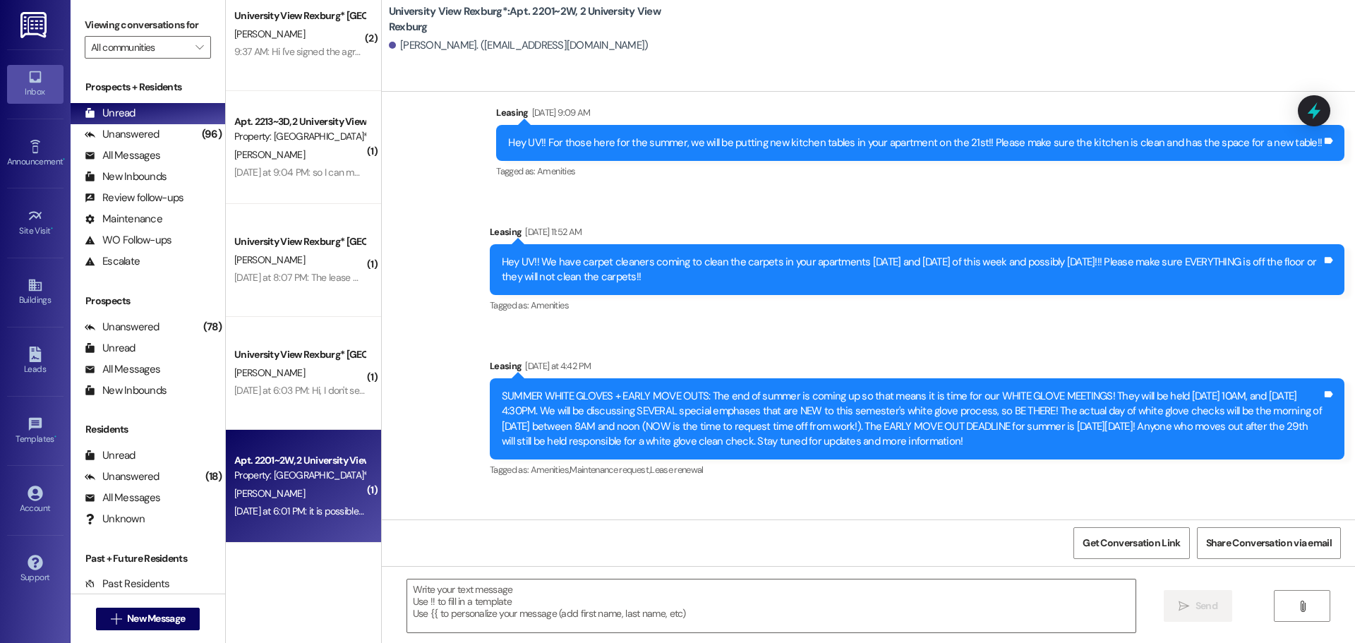
scroll to position [41686, 0]
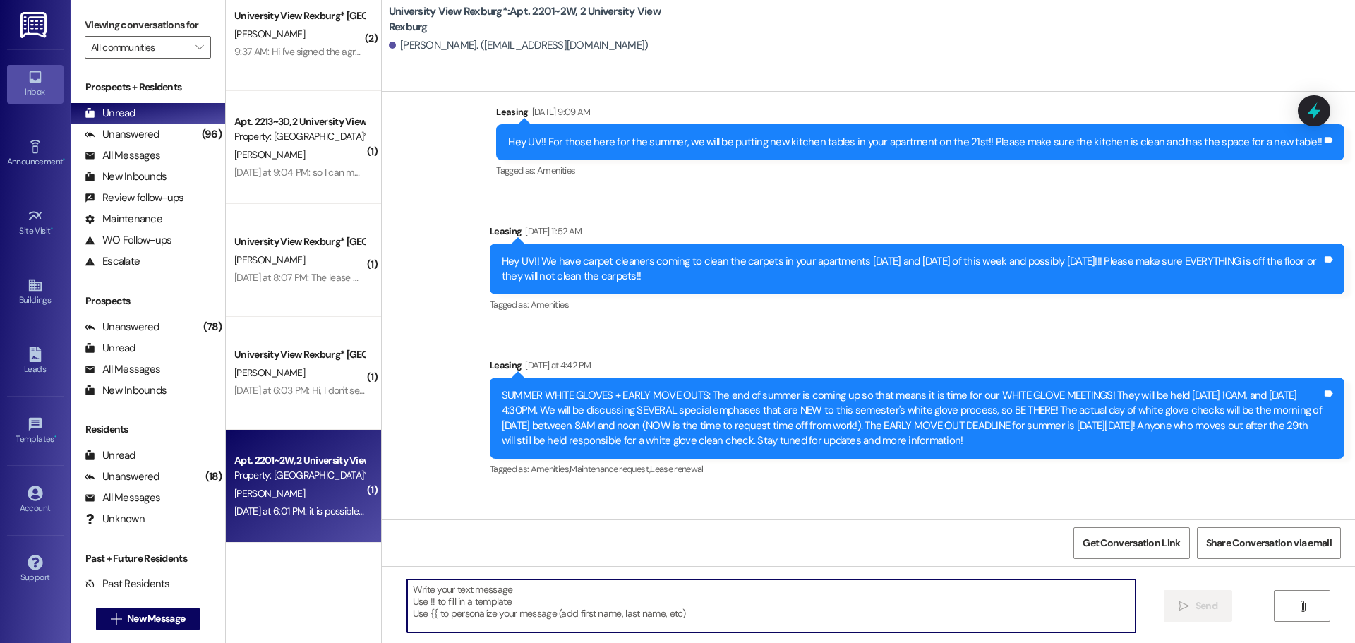
click at [721, 591] on textarea at bounding box center [771, 605] width 728 height 53
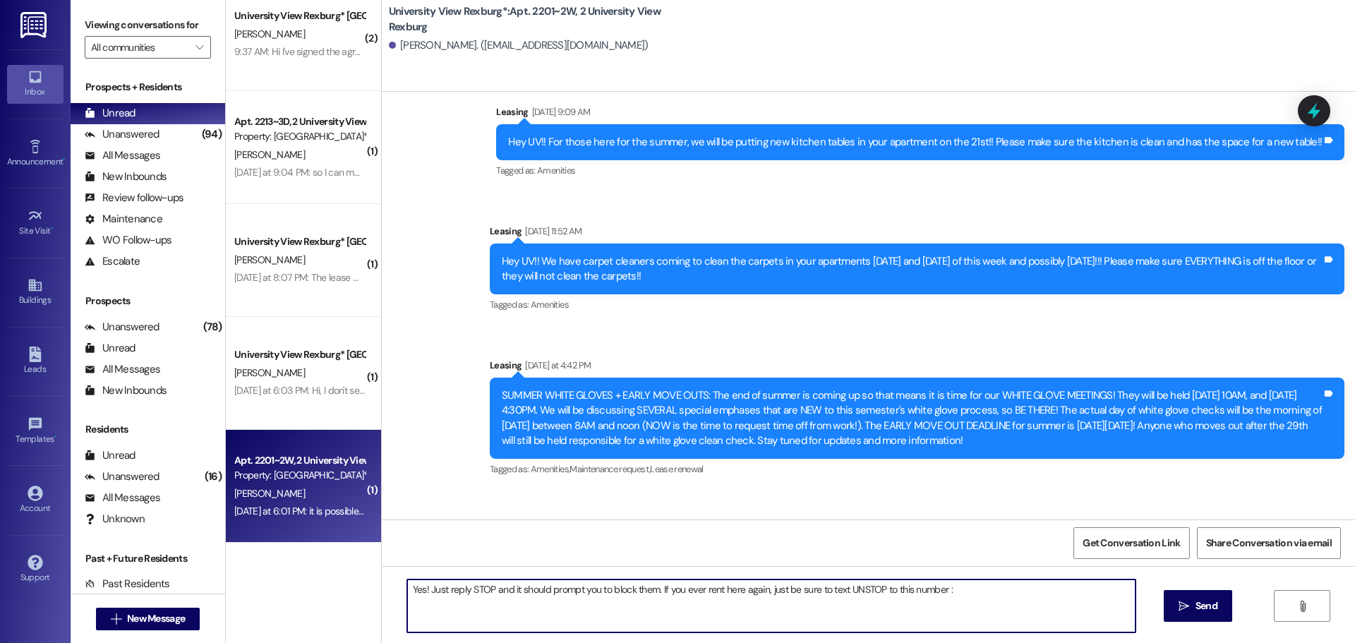
type textarea "Yes! Just reply STOP and it should prompt you to block them. If you ever rent h…"
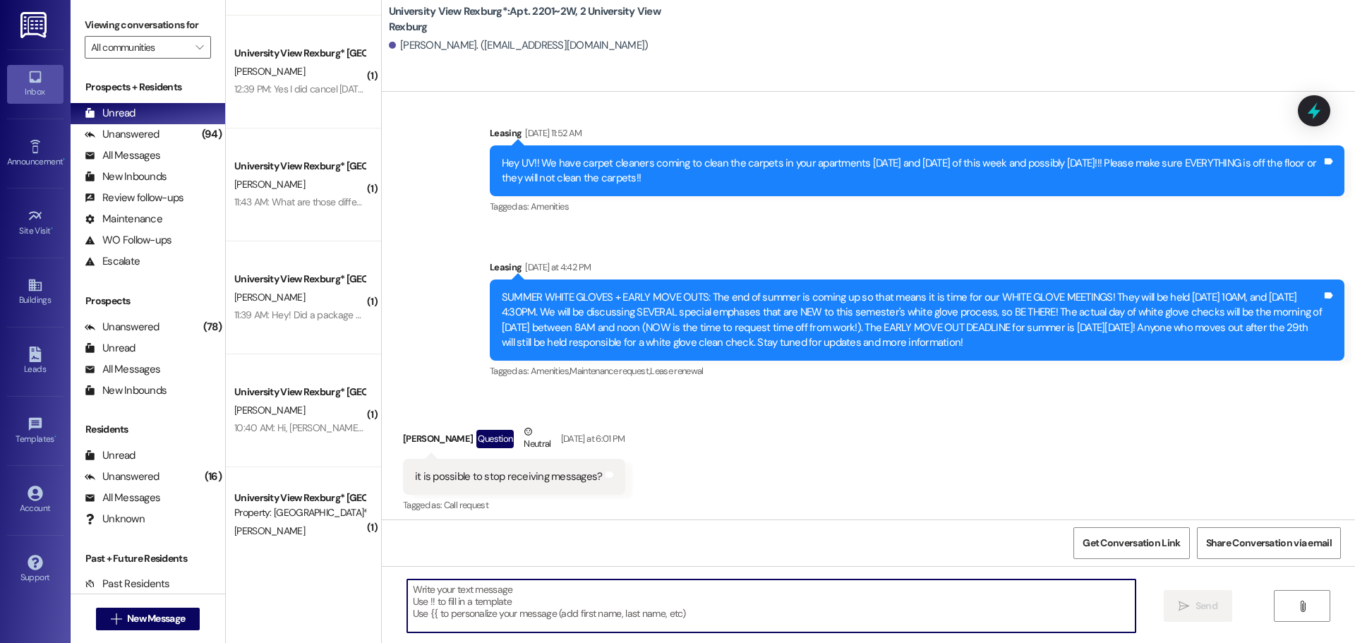
scroll to position [0, 0]
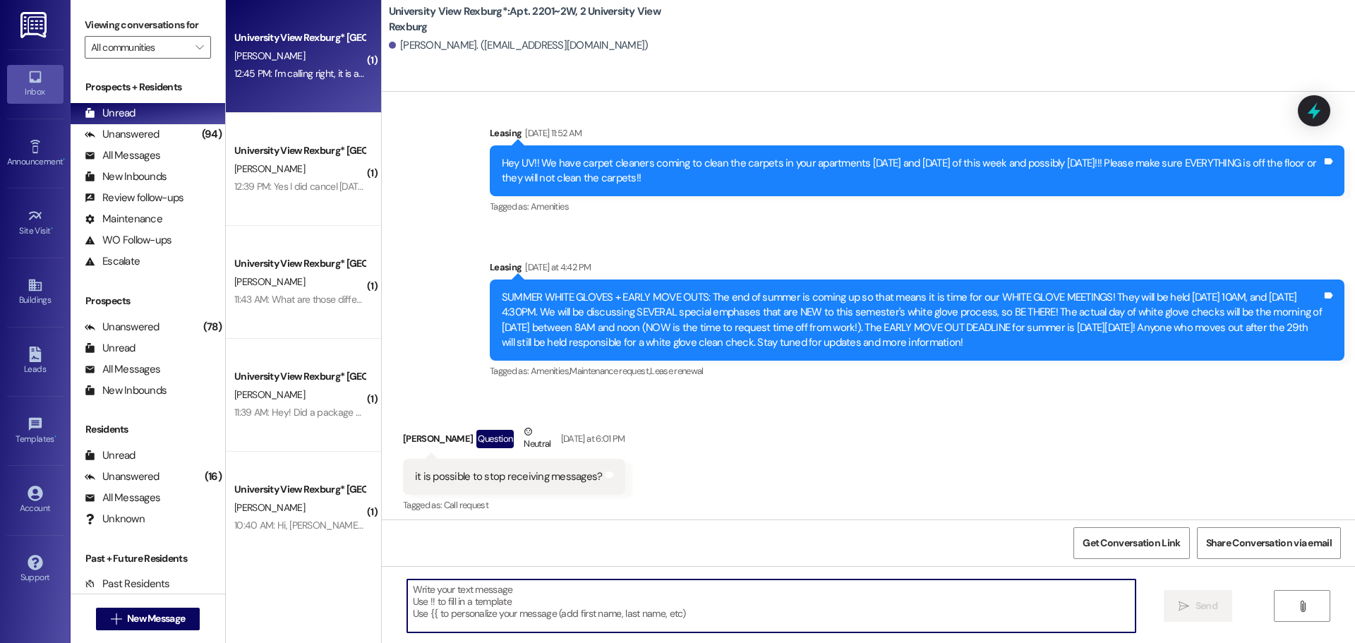
click at [252, 62] on div "[PERSON_NAME]" at bounding box center [299, 56] width 133 height 18
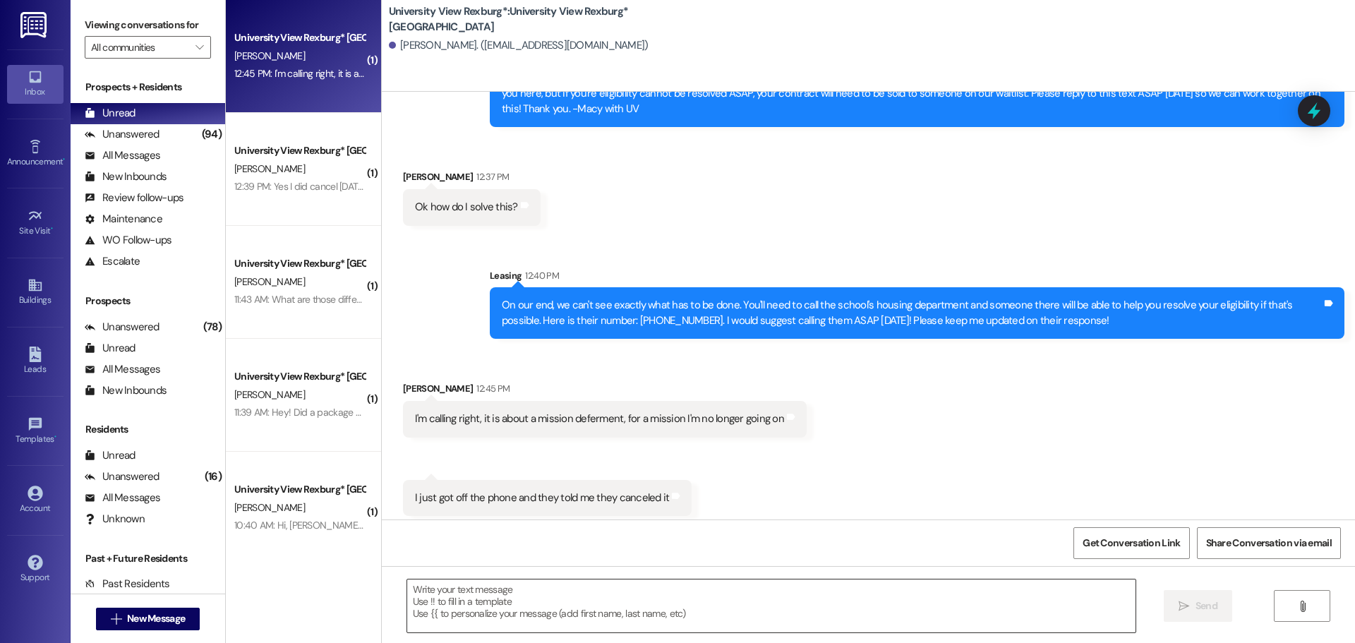
scroll to position [519, 0]
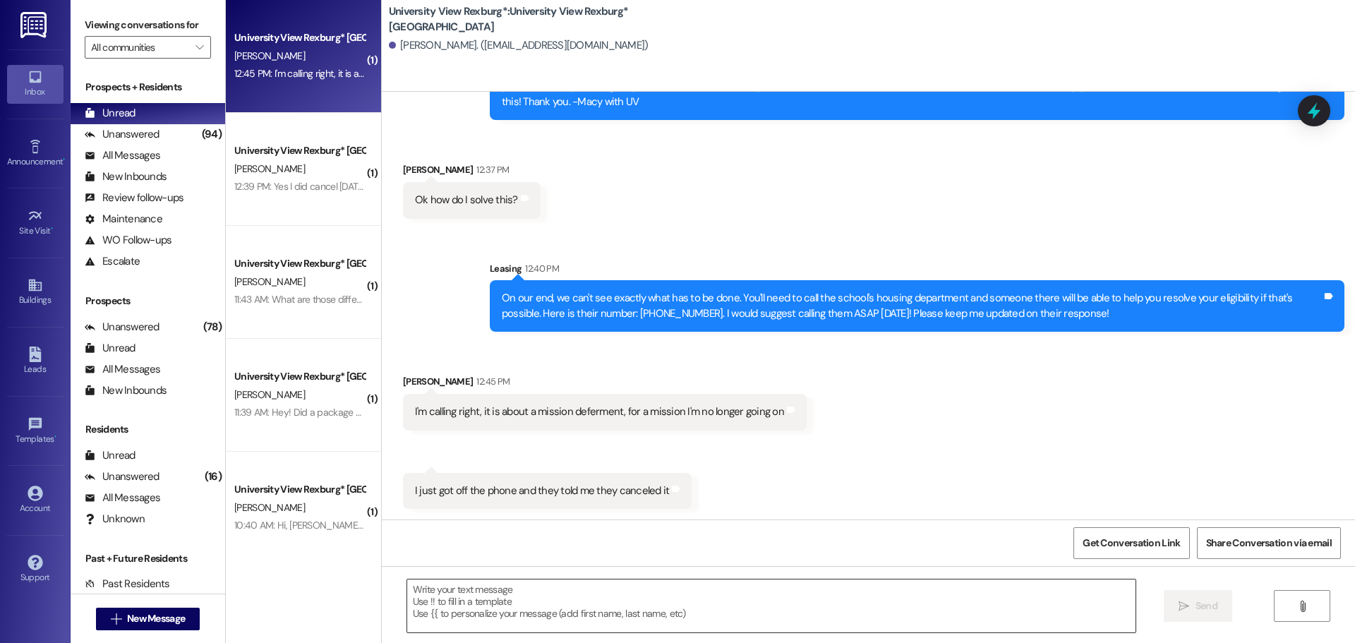
click at [702, 604] on textarea at bounding box center [771, 605] width 728 height 53
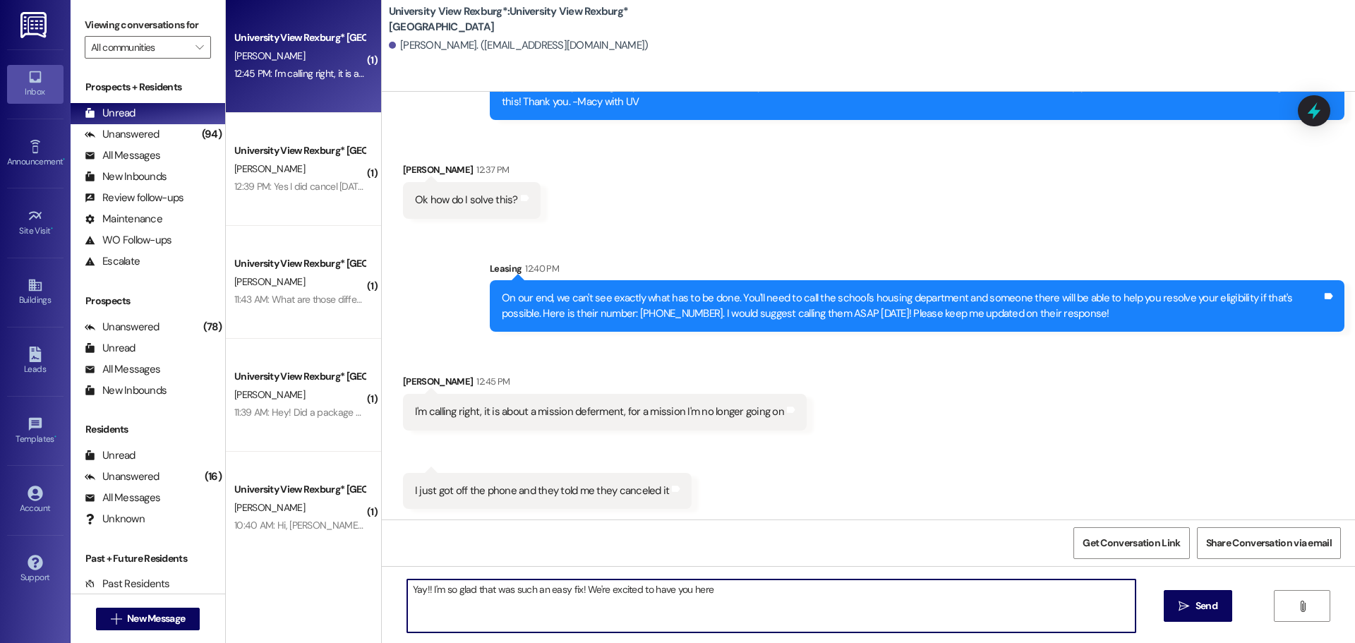
type textarea "Yay!! I'm so glad that was such an easy fix! We're excited to have you here!"
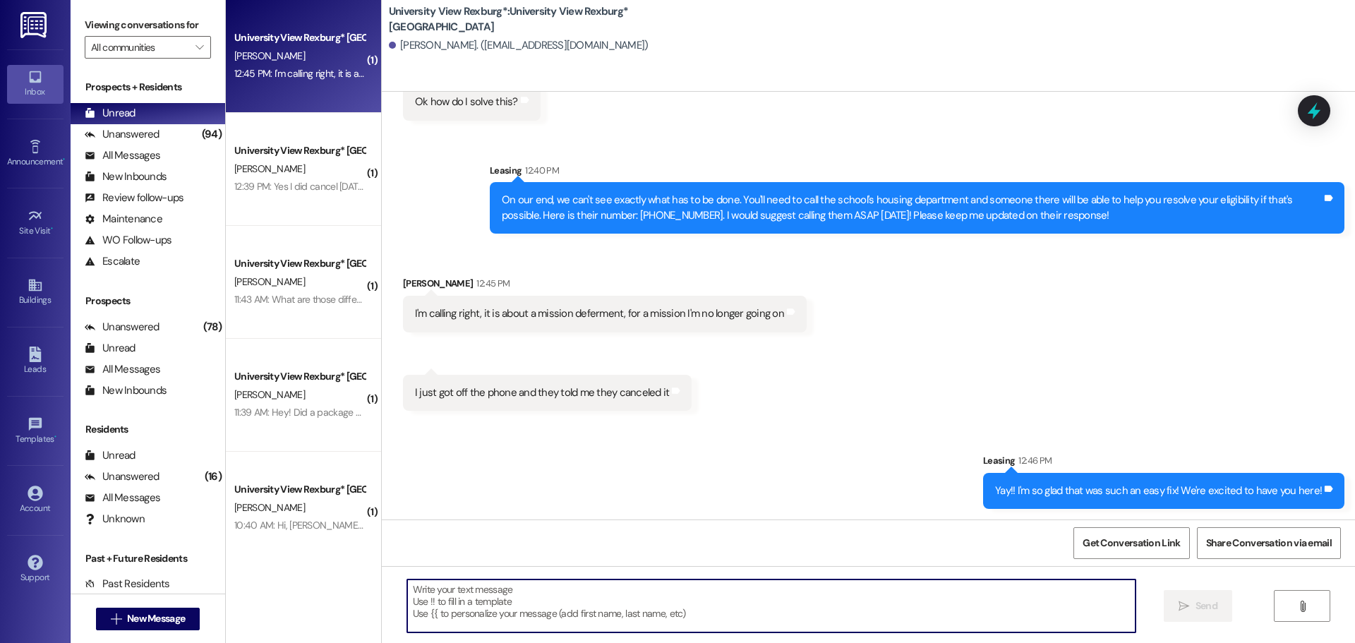
scroll to position [618, 0]
